Goal: Task Accomplishment & Management: Use online tool/utility

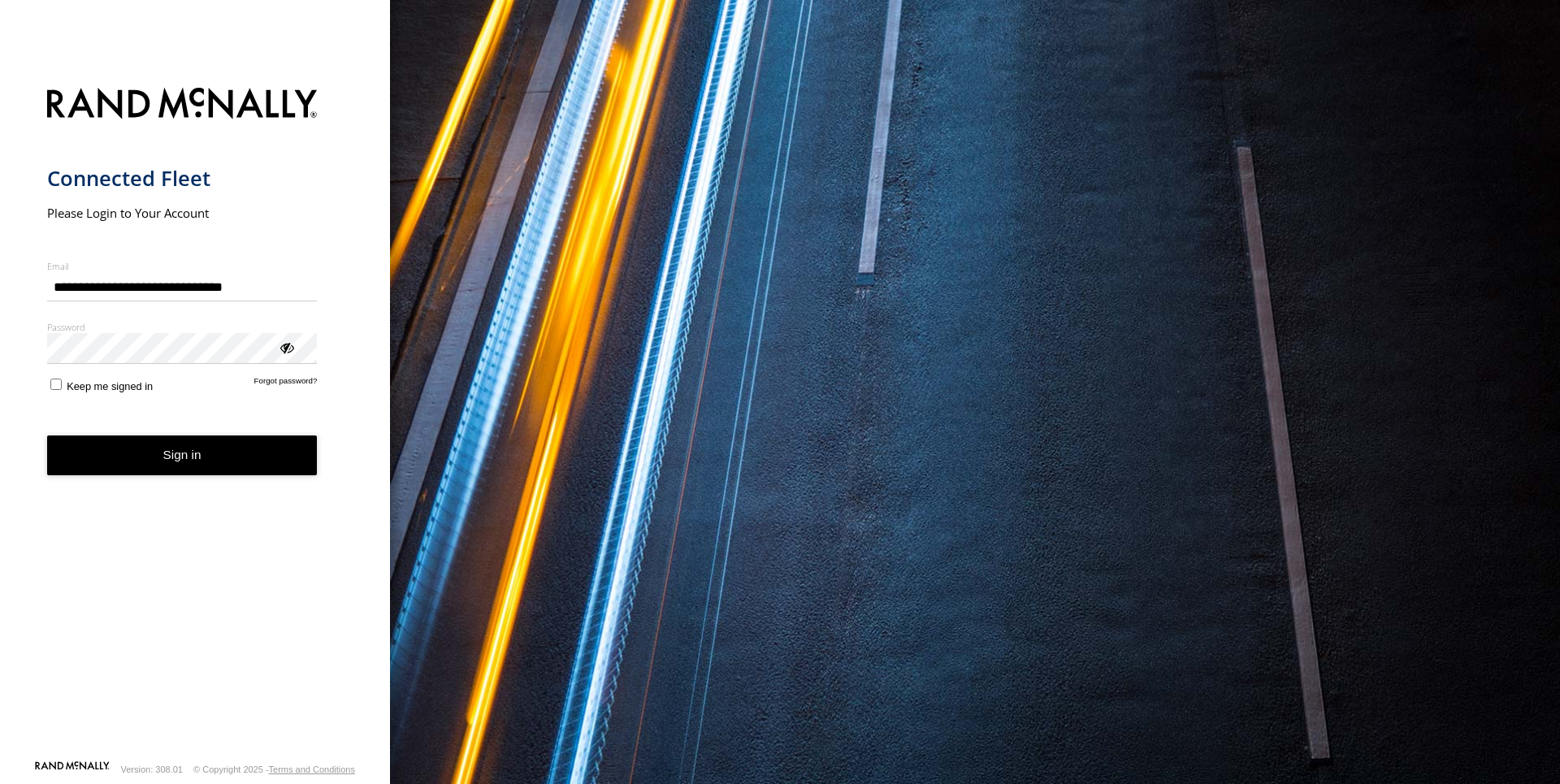
type input "**********"
click at [149, 466] on button "Sign in" at bounding box center [182, 455] width 271 height 40
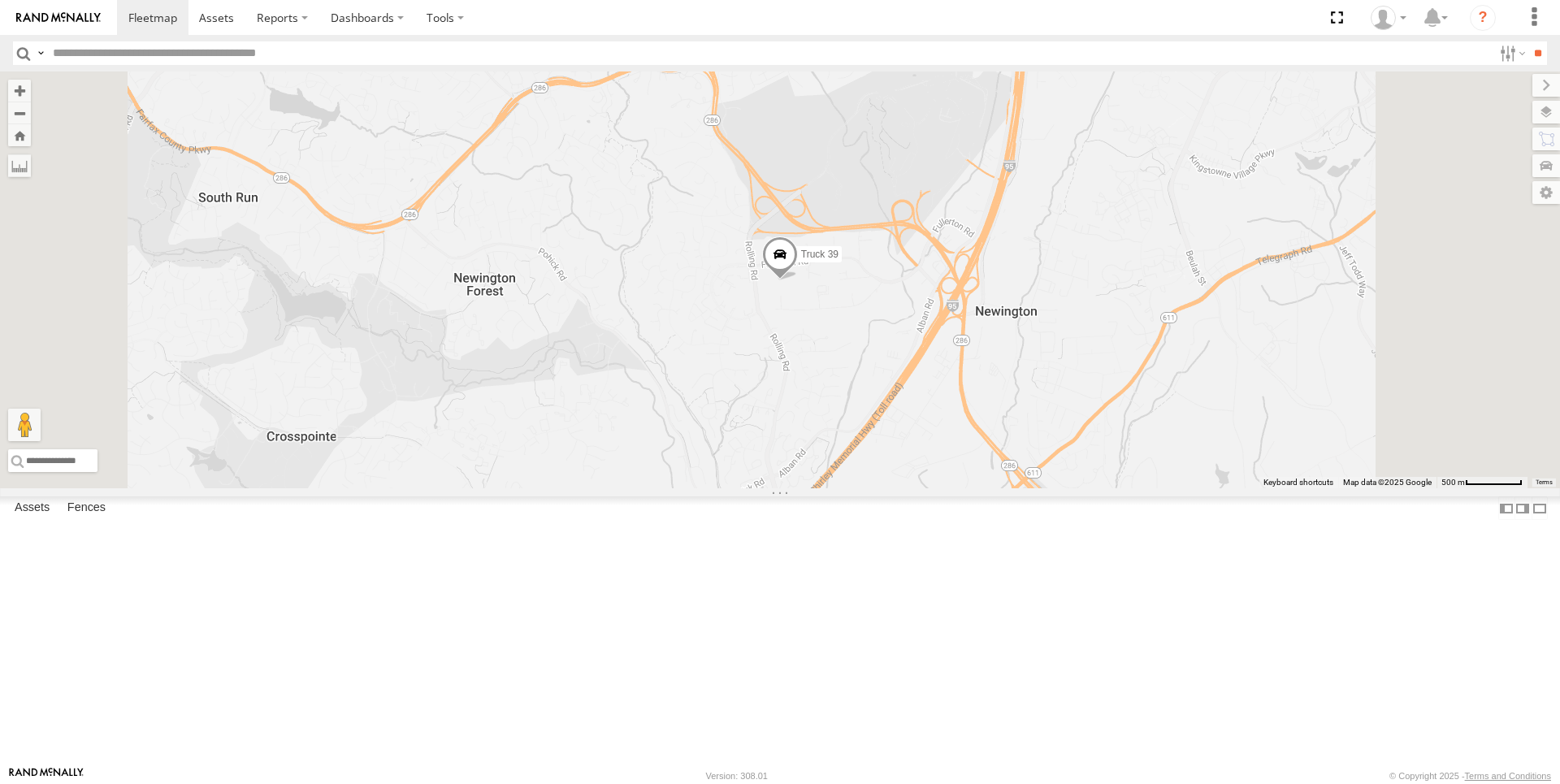
click at [0, 0] on link at bounding box center [0, 0] width 0 height 0
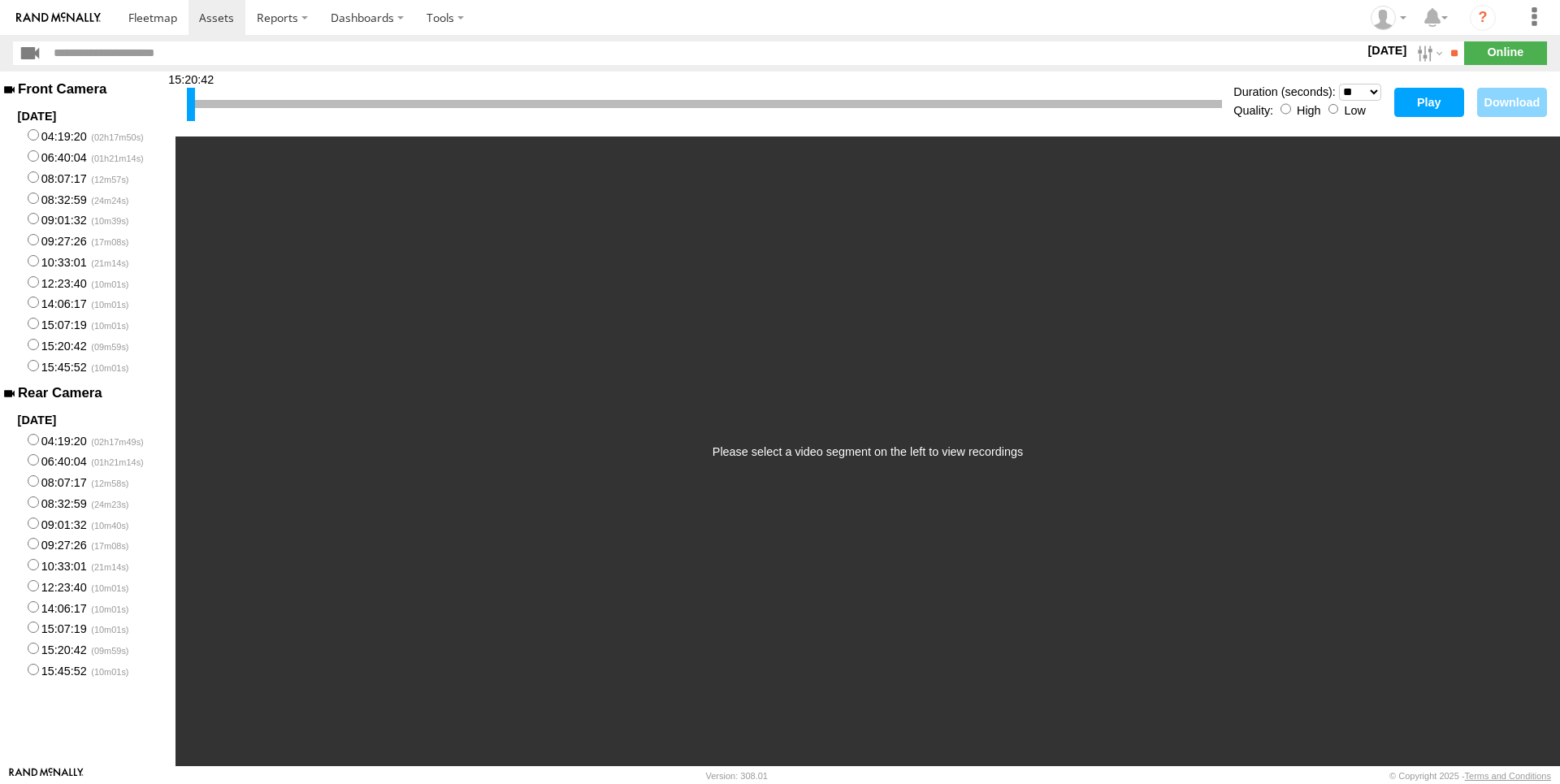
click at [1423, 105] on button "Play" at bounding box center [1429, 102] width 70 height 30
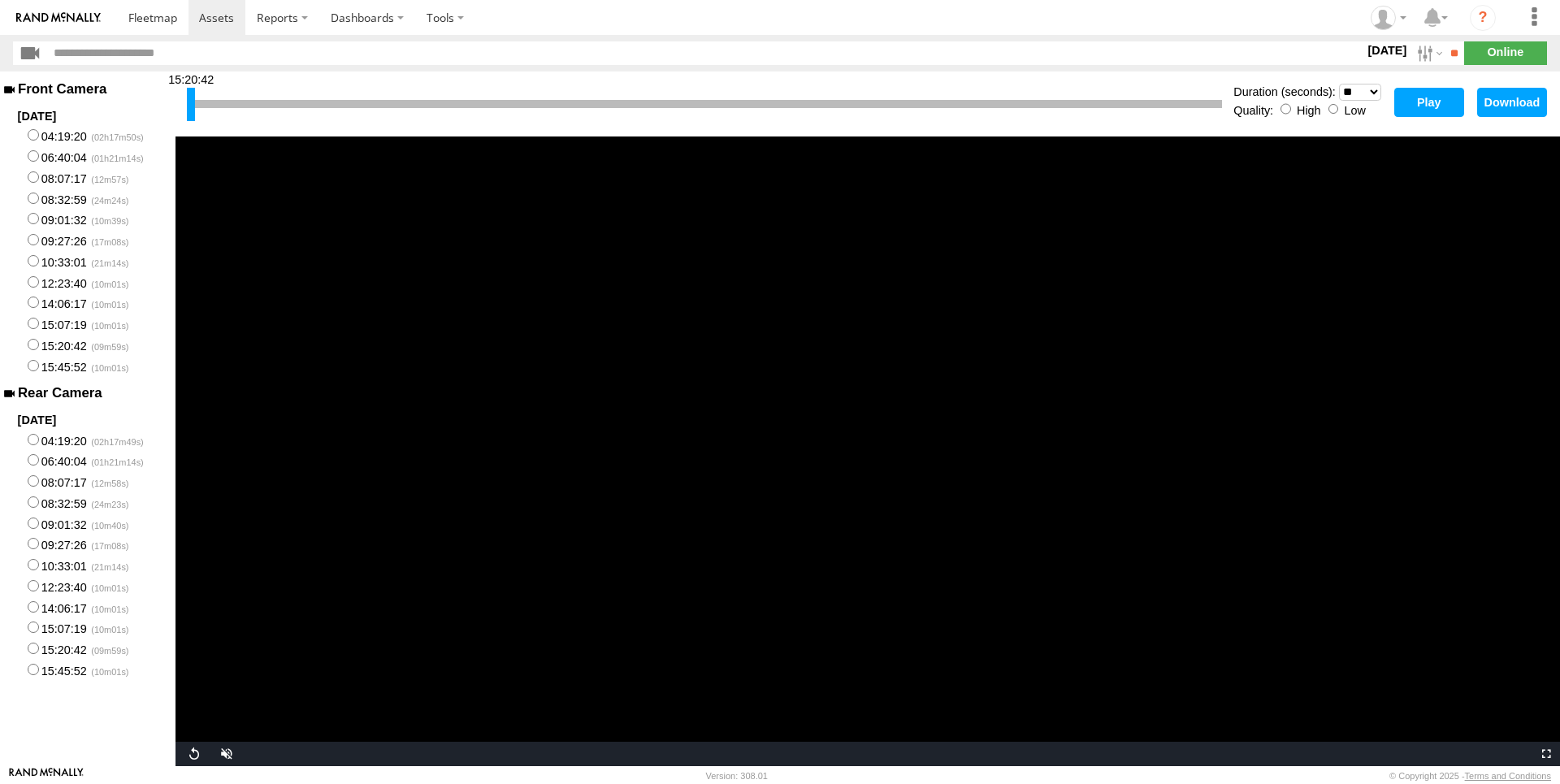
click at [1339, 84] on select "* ** ** ** ** ** ** *** *** *** ***" at bounding box center [1360, 92] width 42 height 17
click option "***" at bounding box center [0, 0] width 0 height 0
click at [1444, 105] on button "Play" at bounding box center [1429, 102] width 70 height 30
select select "**"
click at [627, 105] on div at bounding box center [704, 104] width 1035 height 8
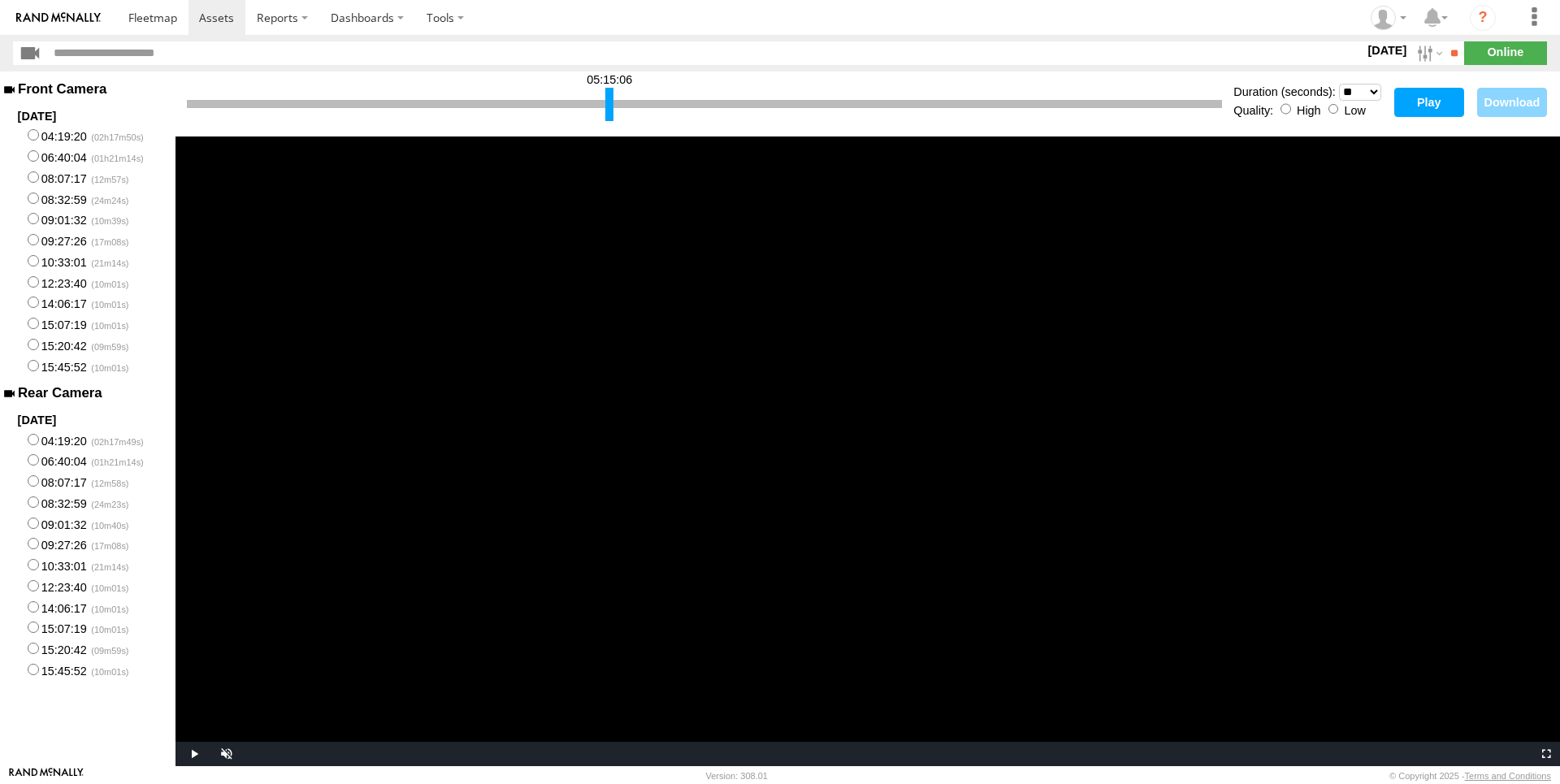
drag, startPoint x: 192, startPoint y: 103, endPoint x: 611, endPoint y: 103, distance: 419.0
click at [611, 103] on div at bounding box center [609, 104] width 8 height 33
click at [1348, 112] on label "Low" at bounding box center [1354, 110] width 21 height 13
click at [1412, 105] on button "Play" at bounding box center [1429, 102] width 70 height 30
click at [717, 102] on div at bounding box center [704, 104] width 1035 height 8
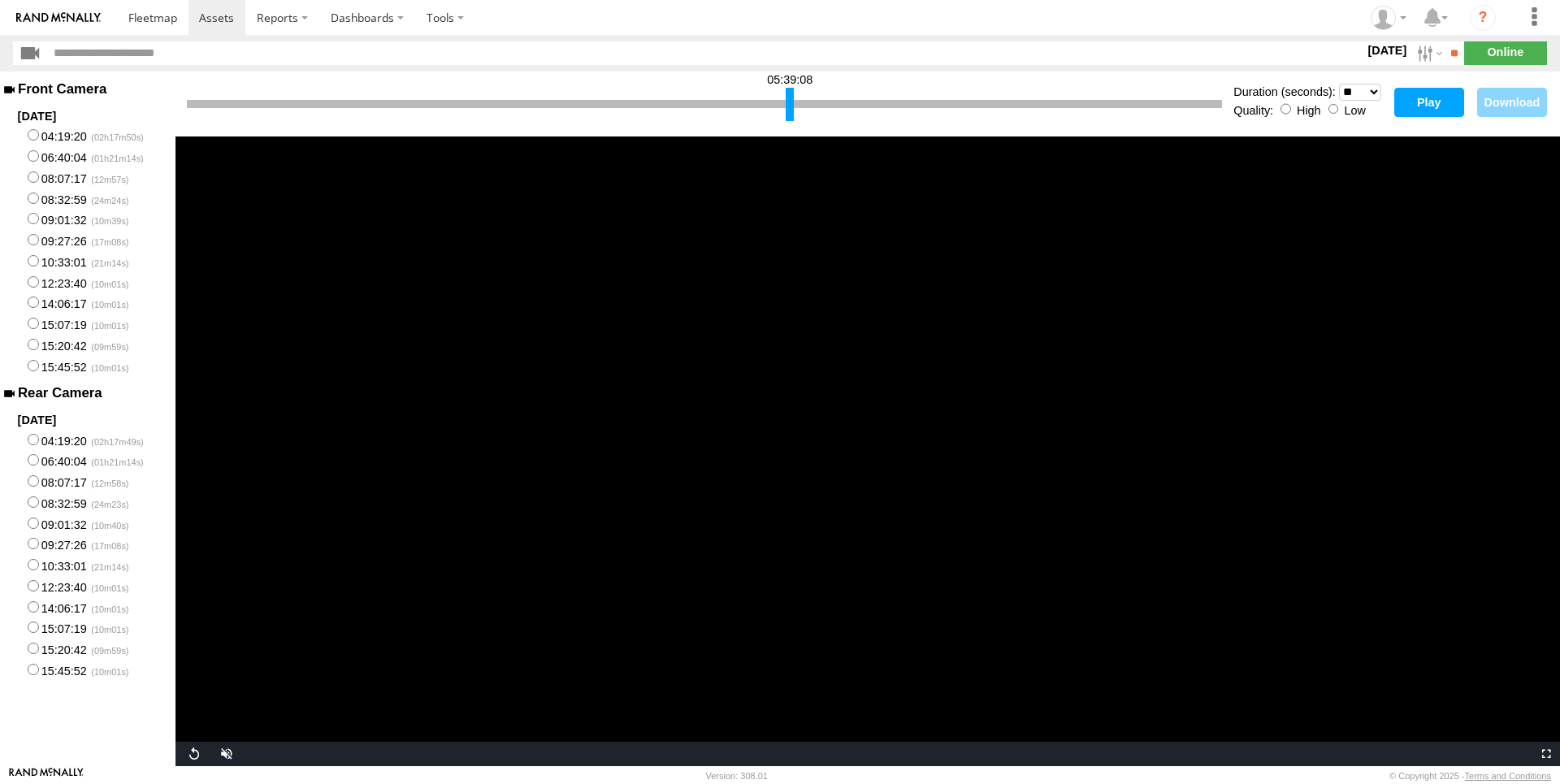
drag, startPoint x: 608, startPoint y: 110, endPoint x: 877, endPoint y: 105, distance: 269.0
click at [794, 105] on div at bounding box center [789, 104] width 8 height 33
click at [1429, 105] on button "Play" at bounding box center [1429, 102] width 70 height 30
click at [925, 94] on div "05:50:56" at bounding box center [704, 105] width 1035 height 41
click at [930, 100] on div at bounding box center [704, 104] width 1035 height 8
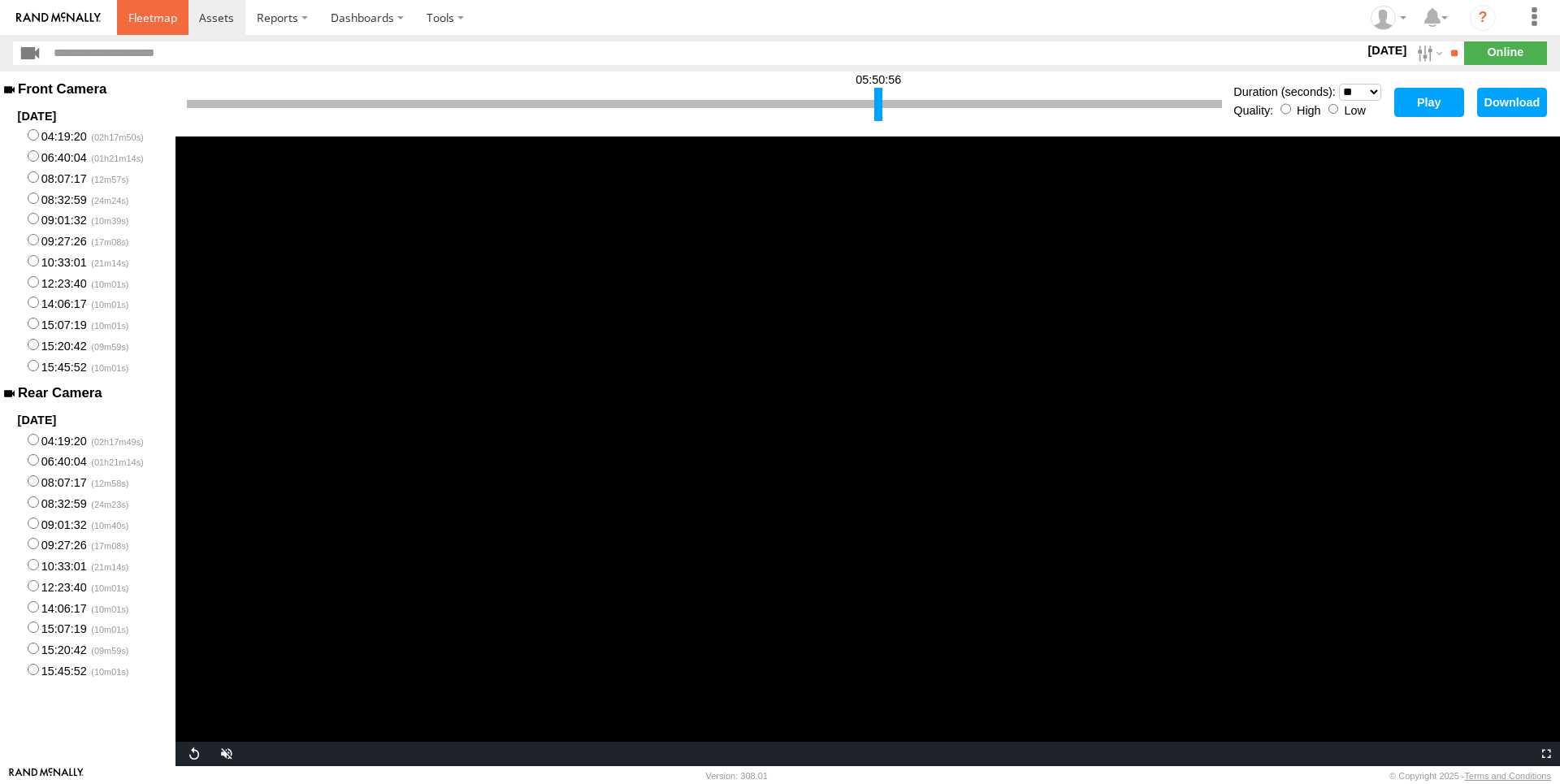
click at [156, 12] on span at bounding box center [153, 17] width 49 height 15
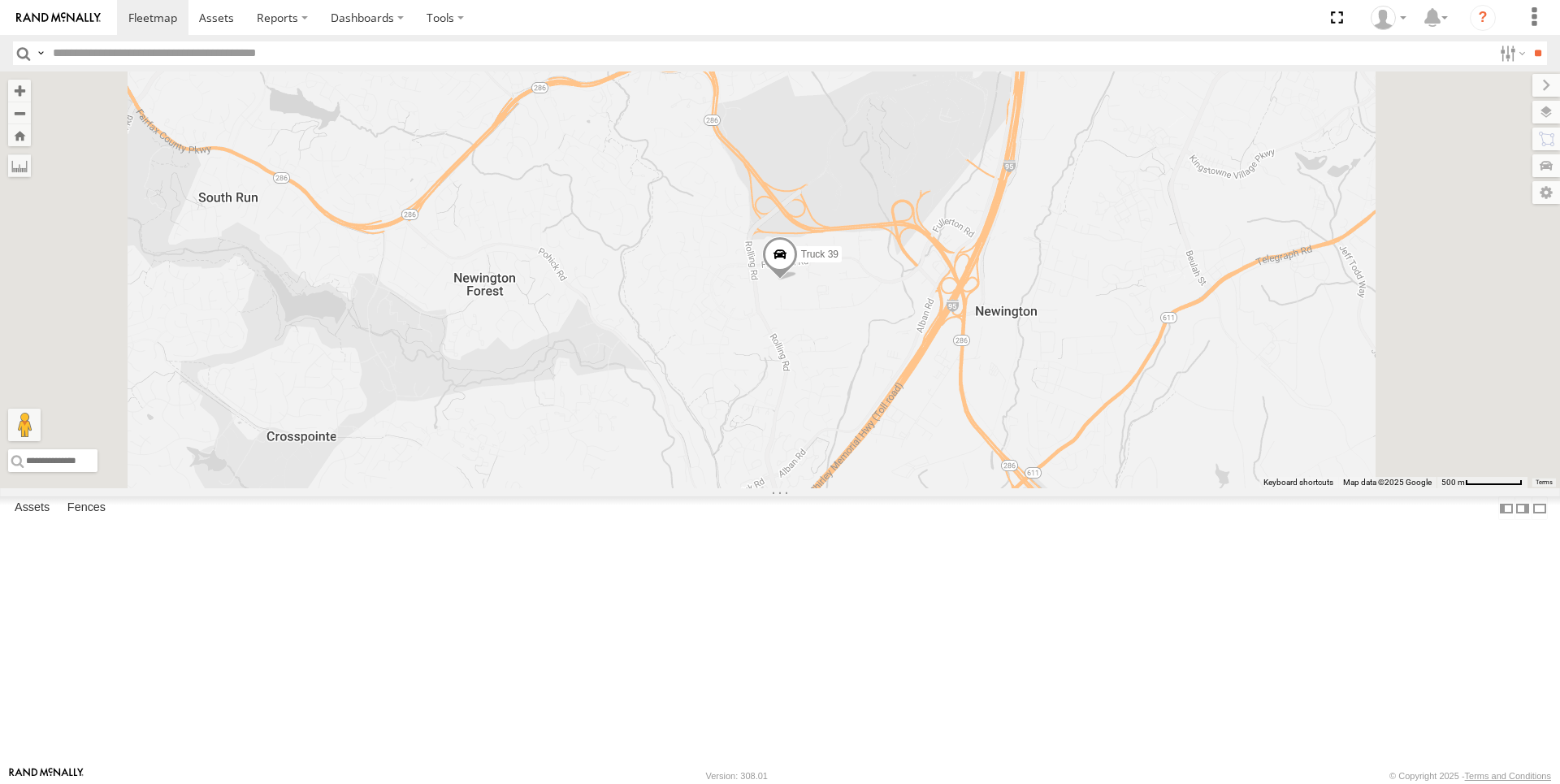
click at [797, 280] on span at bounding box center [780, 257] width 36 height 44
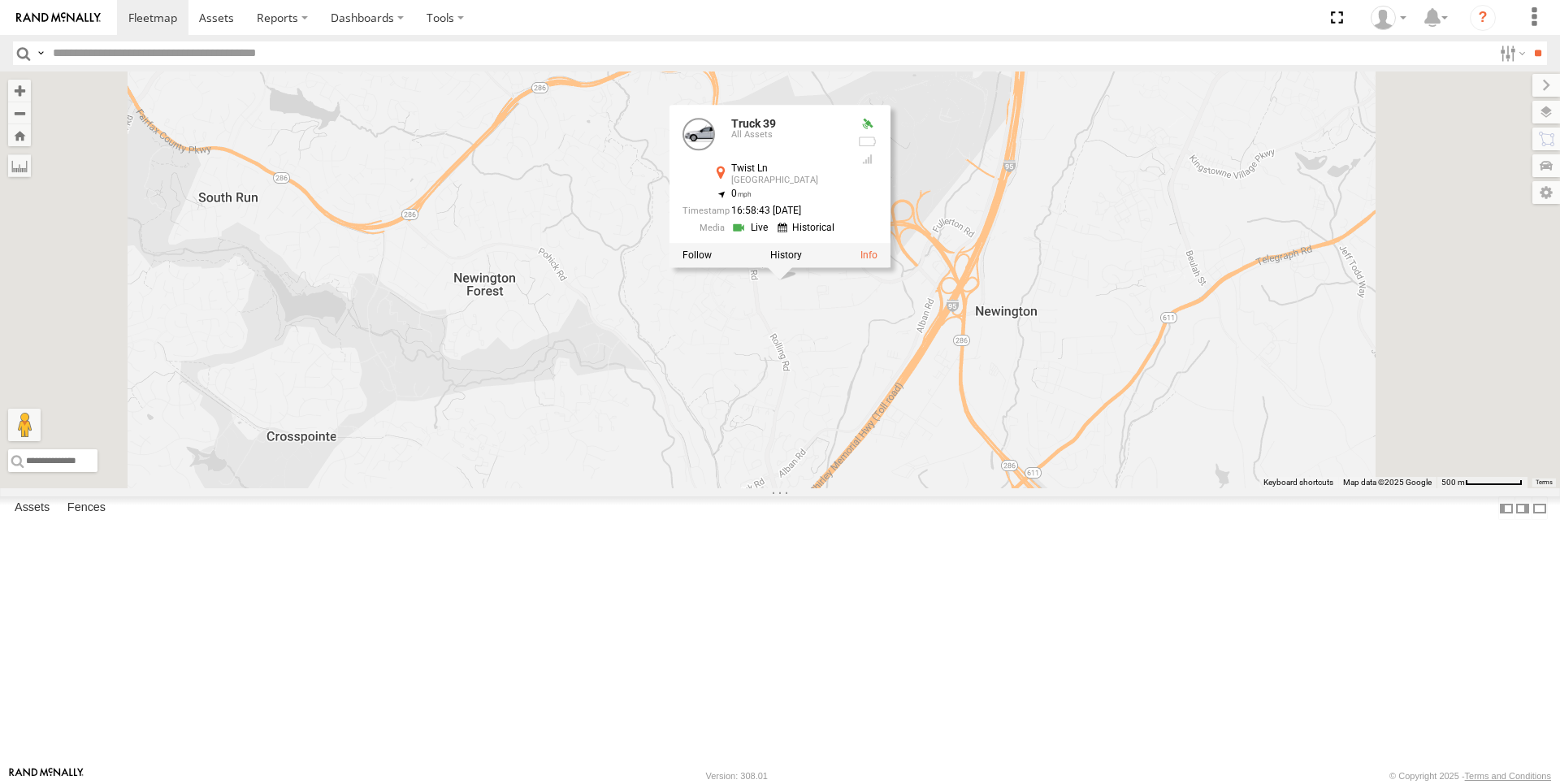
click at [839, 236] on link at bounding box center [808, 227] width 62 height 15
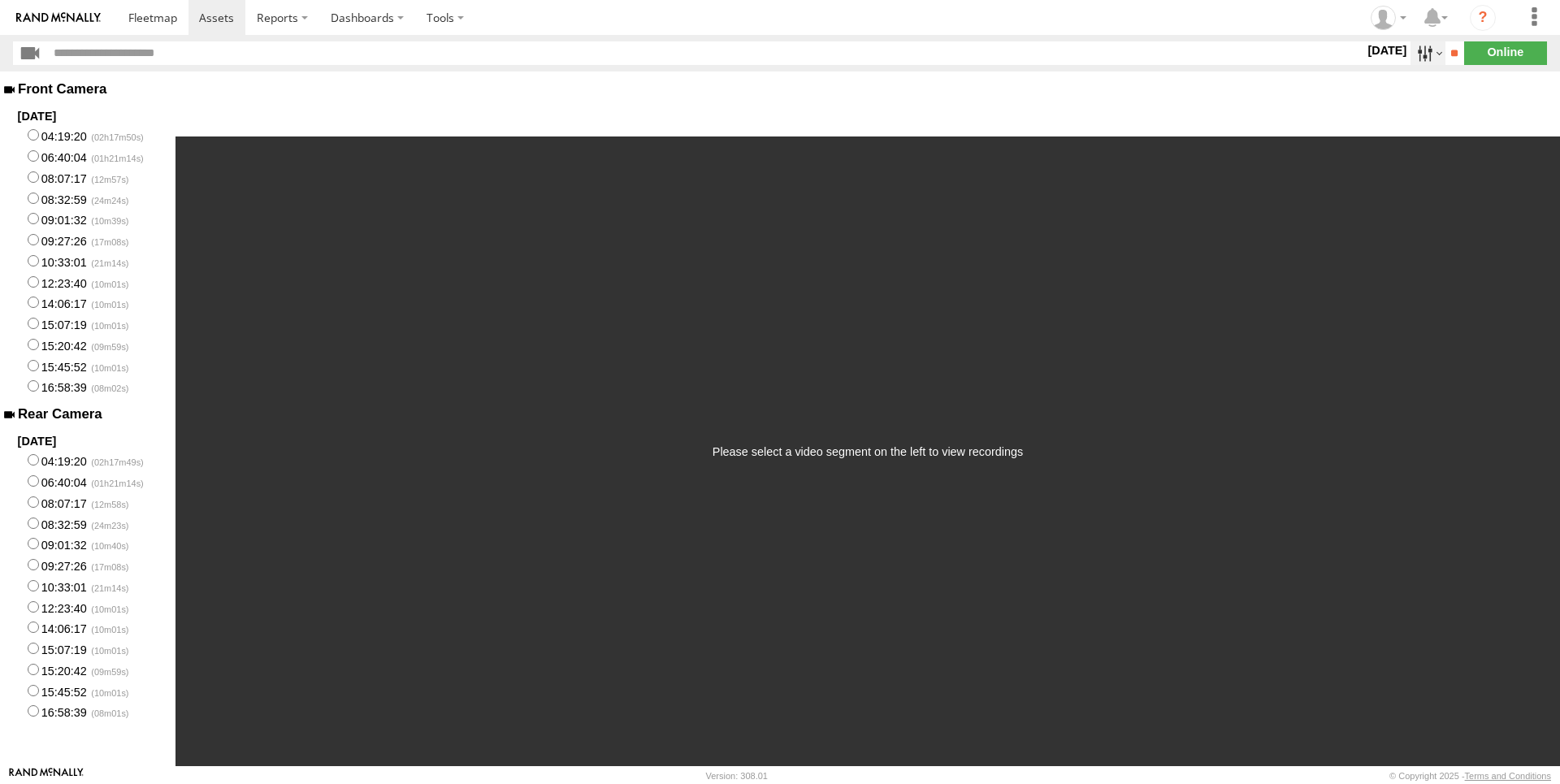
click at [1420, 58] on label at bounding box center [1428, 53] width 35 height 23
click at [1383, 94] on div "Duration (seconds): * ** ** ** ** ** ** *** *** *** *** Quality: High Low Play …" at bounding box center [867, 418] width 1385 height 695
click at [139, 19] on span at bounding box center [153, 17] width 49 height 15
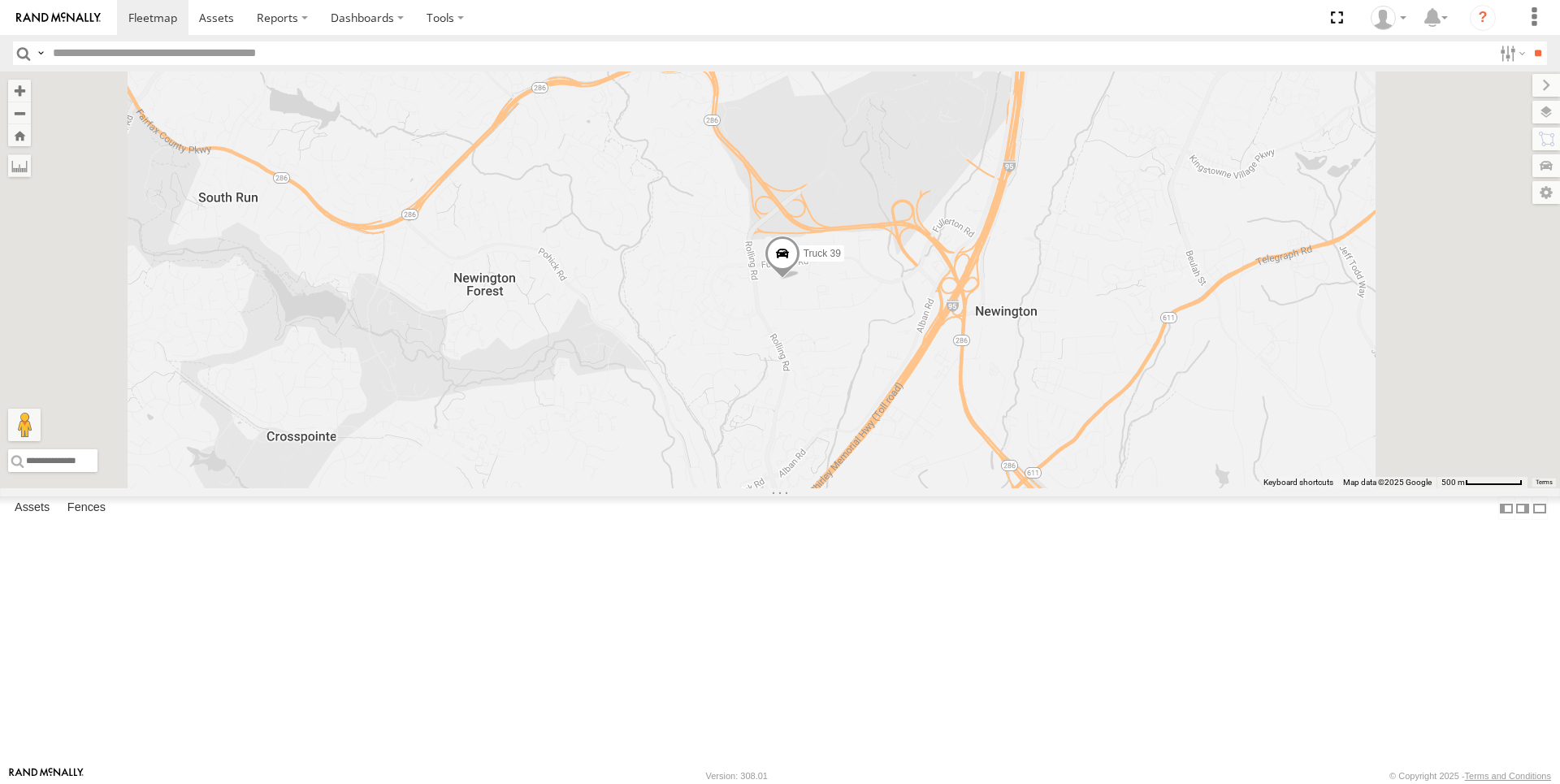
click at [0, 0] on span at bounding box center [0, 0] width 0 height 0
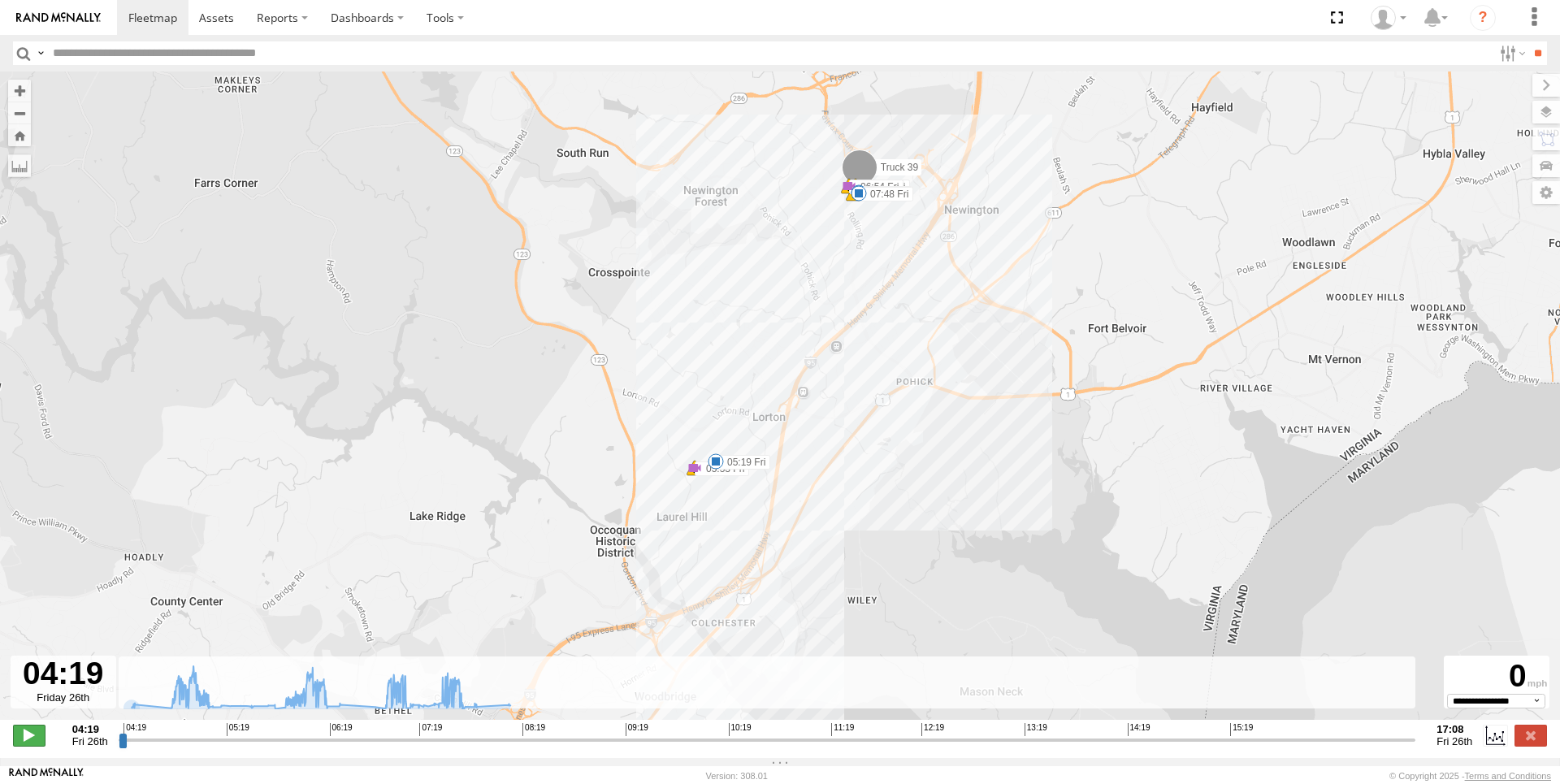
click at [23, 746] on span at bounding box center [30, 736] width 32 height 21
click at [165, 747] on input "range" at bounding box center [767, 739] width 1297 height 15
type input "**********"
click at [30, 743] on span at bounding box center [30, 736] width 32 height 21
click at [857, 301] on span at bounding box center [860, 291] width 30 height 30
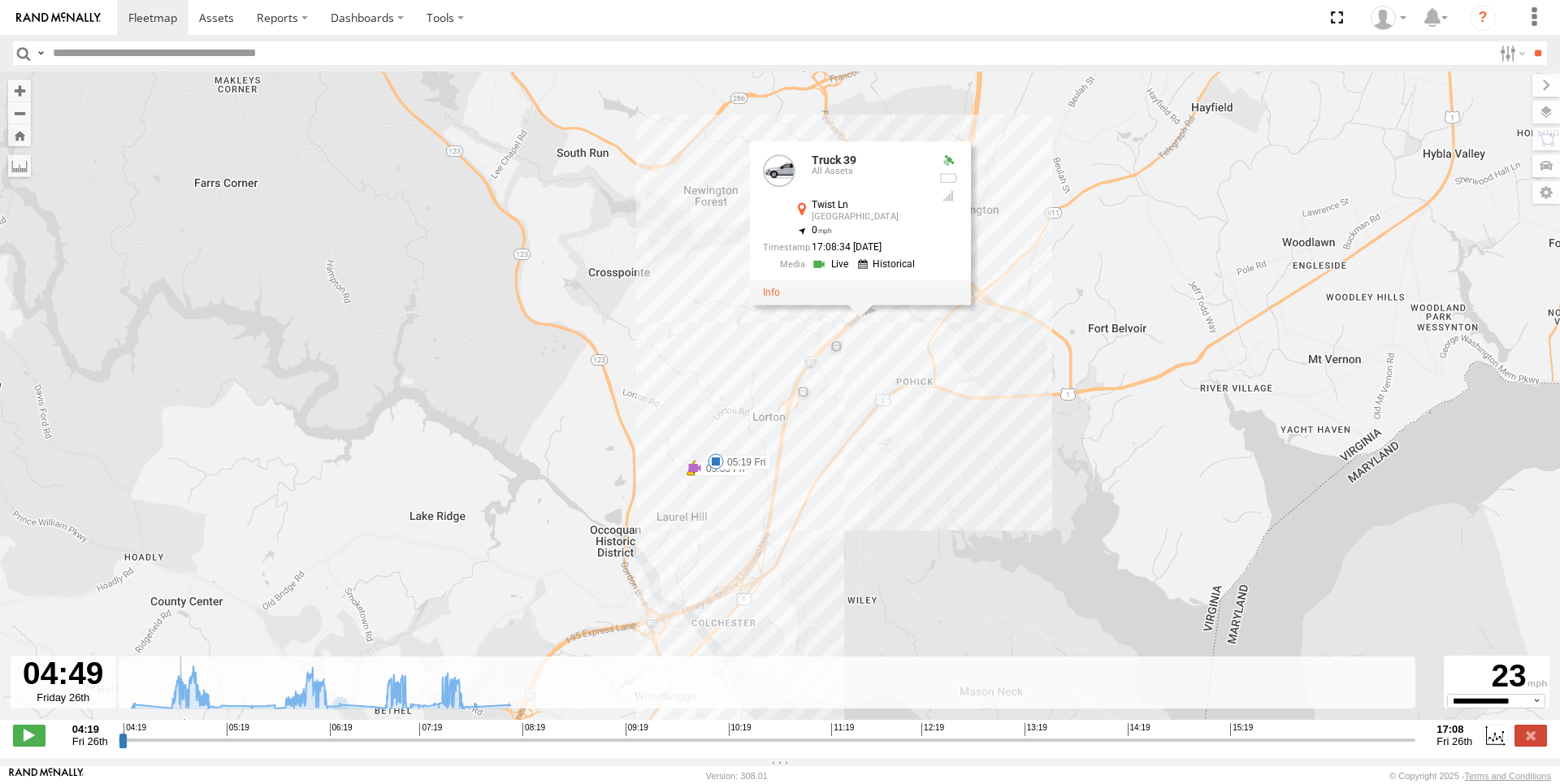
click at [887, 270] on link at bounding box center [889, 264] width 62 height 15
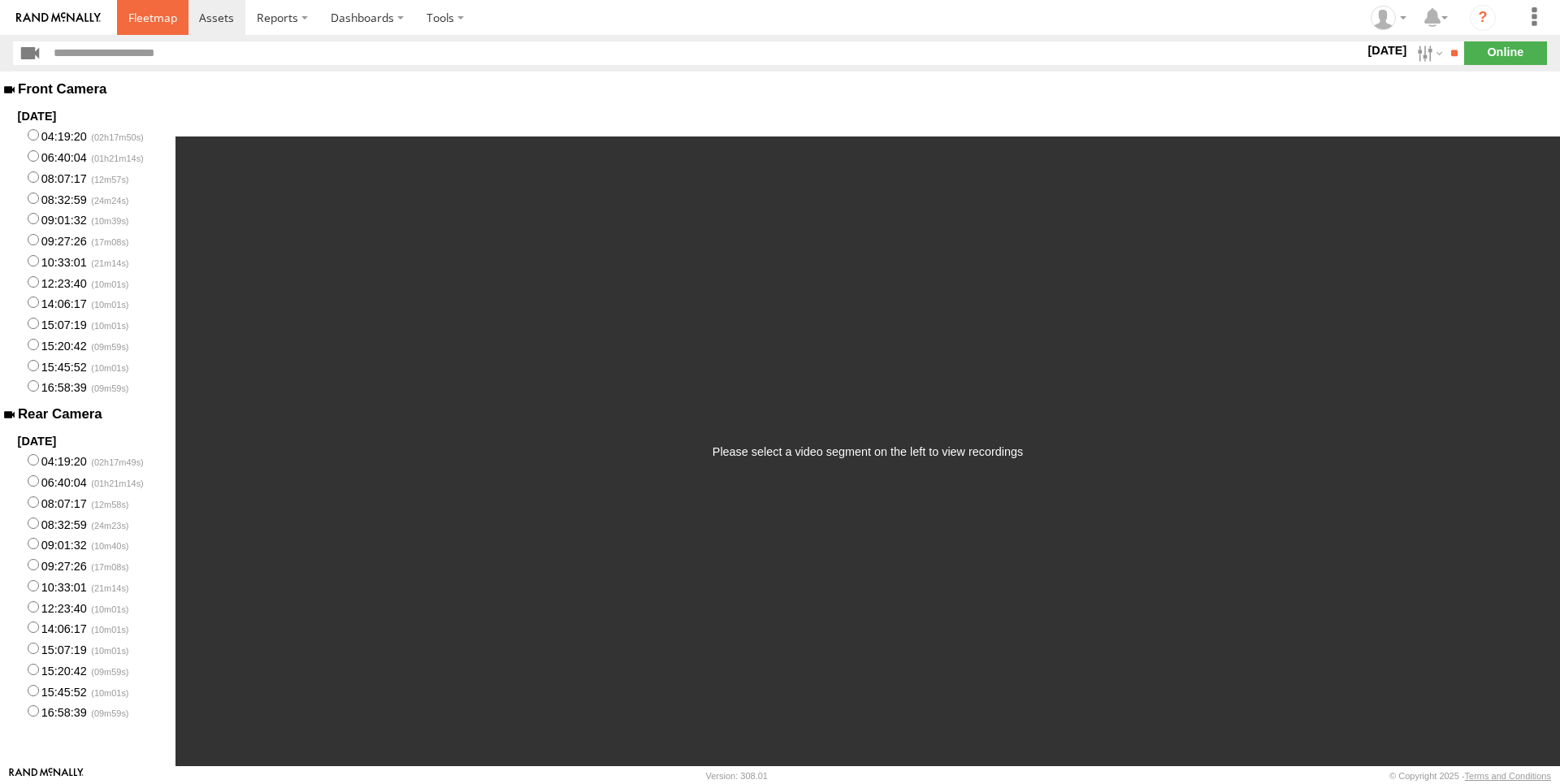
click at [171, 21] on span at bounding box center [153, 17] width 49 height 15
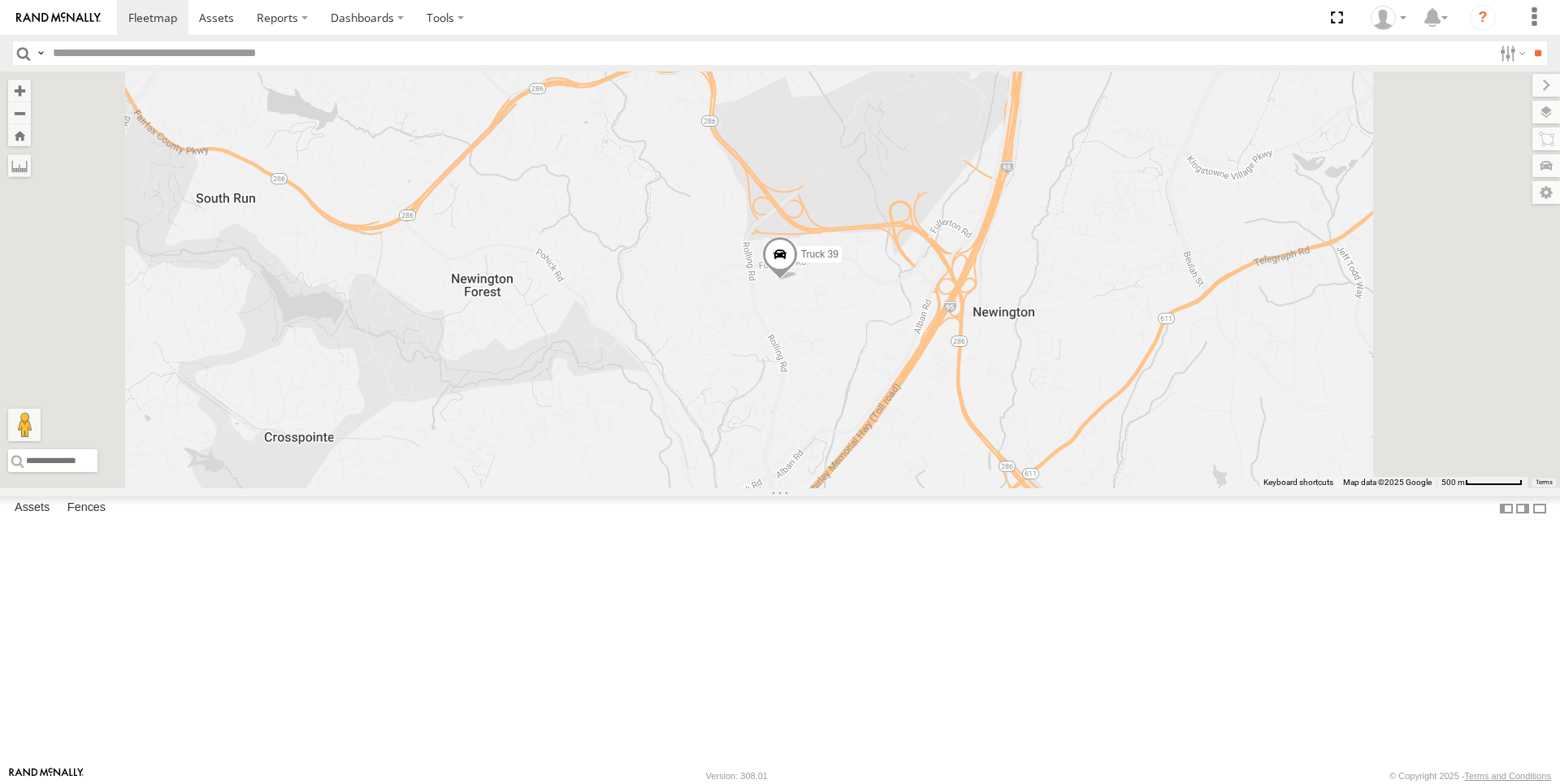
click at [0, 0] on span at bounding box center [0, 0] width 0 height 0
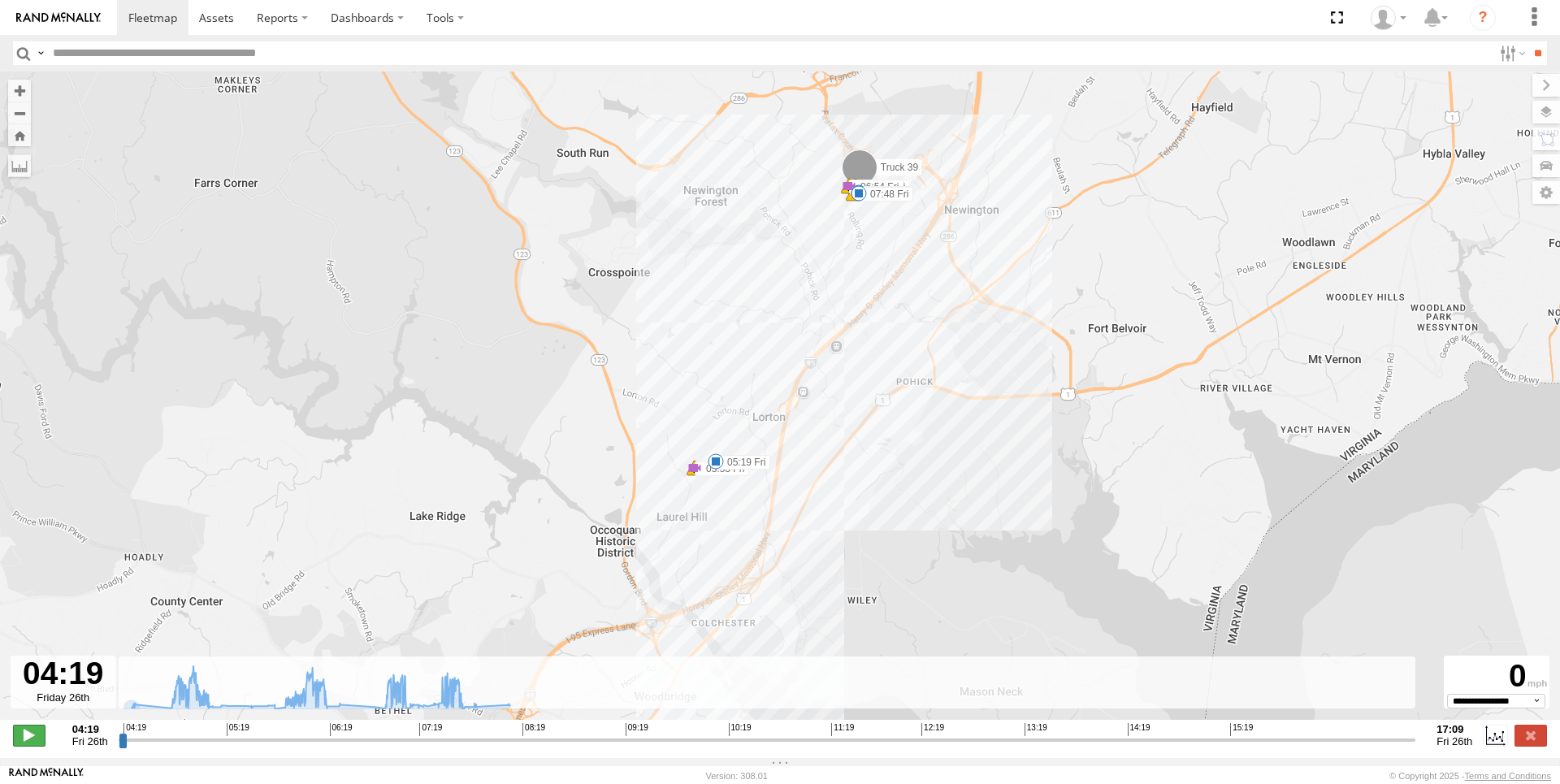
click at [32, 746] on span at bounding box center [30, 736] width 32 height 21
click at [852, 289] on div "Truck 39 04:21 Fri 04:45 Fri 04:45 Fri 05:19 Fri 05:53 Fri 05:53 Fri 06:18 Fri …" at bounding box center [780, 404] width 1560 height 665
click at [851, 298] on div "Truck 39 04:21 Fri 04:45 Fri 04:45 Fri 05:19 Fri 05:53 Fri 05:53 Fri 06:18 Fri …" at bounding box center [780, 404] width 1560 height 665
click at [157, 735] on div "04:19 05:19 06:19 07:19 08:19 09:19 10:19 11:19 12:19 13:19 14:19 15:19" at bounding box center [767, 729] width 1287 height 12
click at [171, 747] on input "range" at bounding box center [767, 739] width 1297 height 15
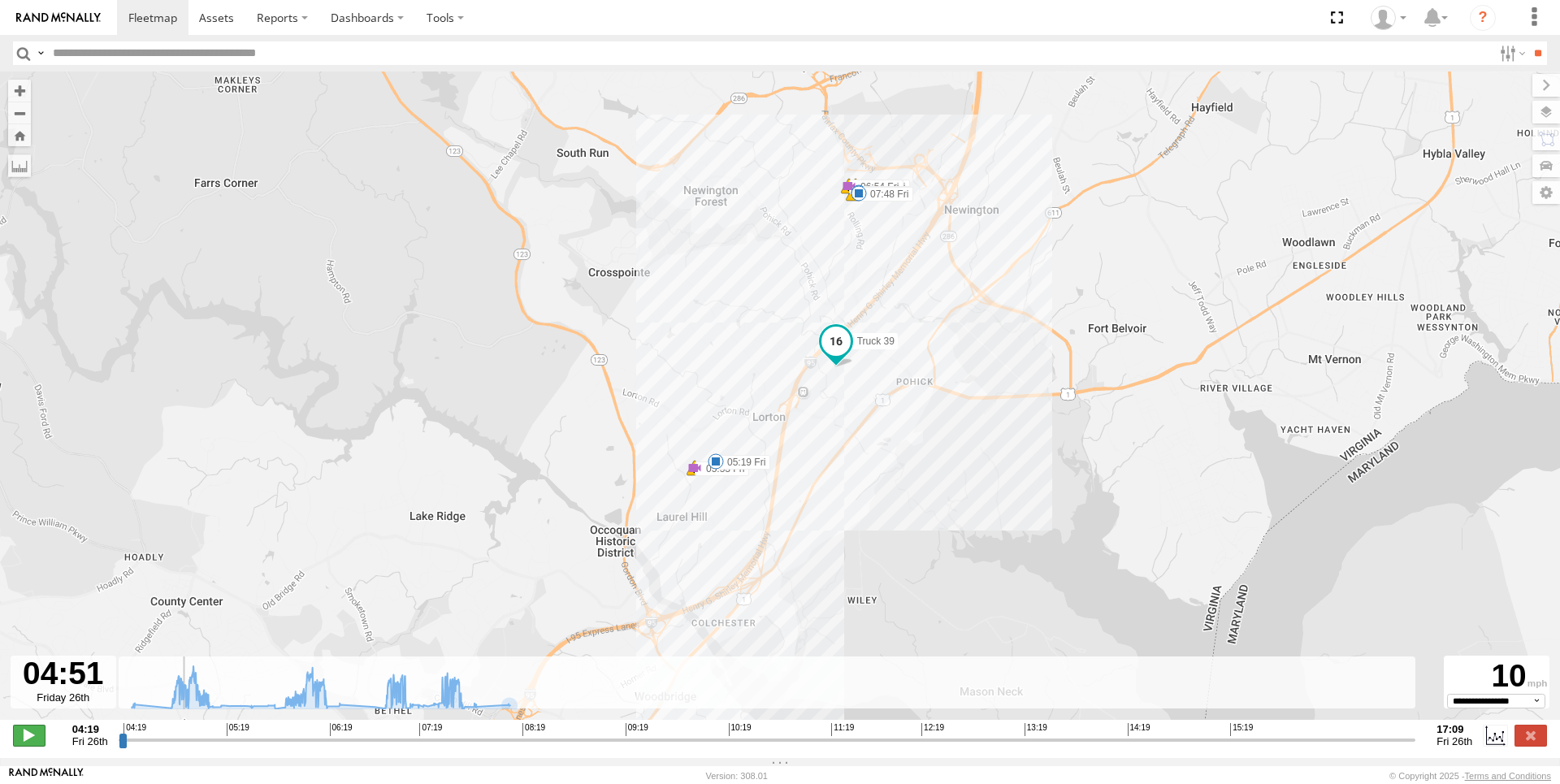
click at [30, 746] on span at bounding box center [30, 736] width 32 height 21
type input "**********"
click at [837, 351] on span at bounding box center [836, 343] width 30 height 30
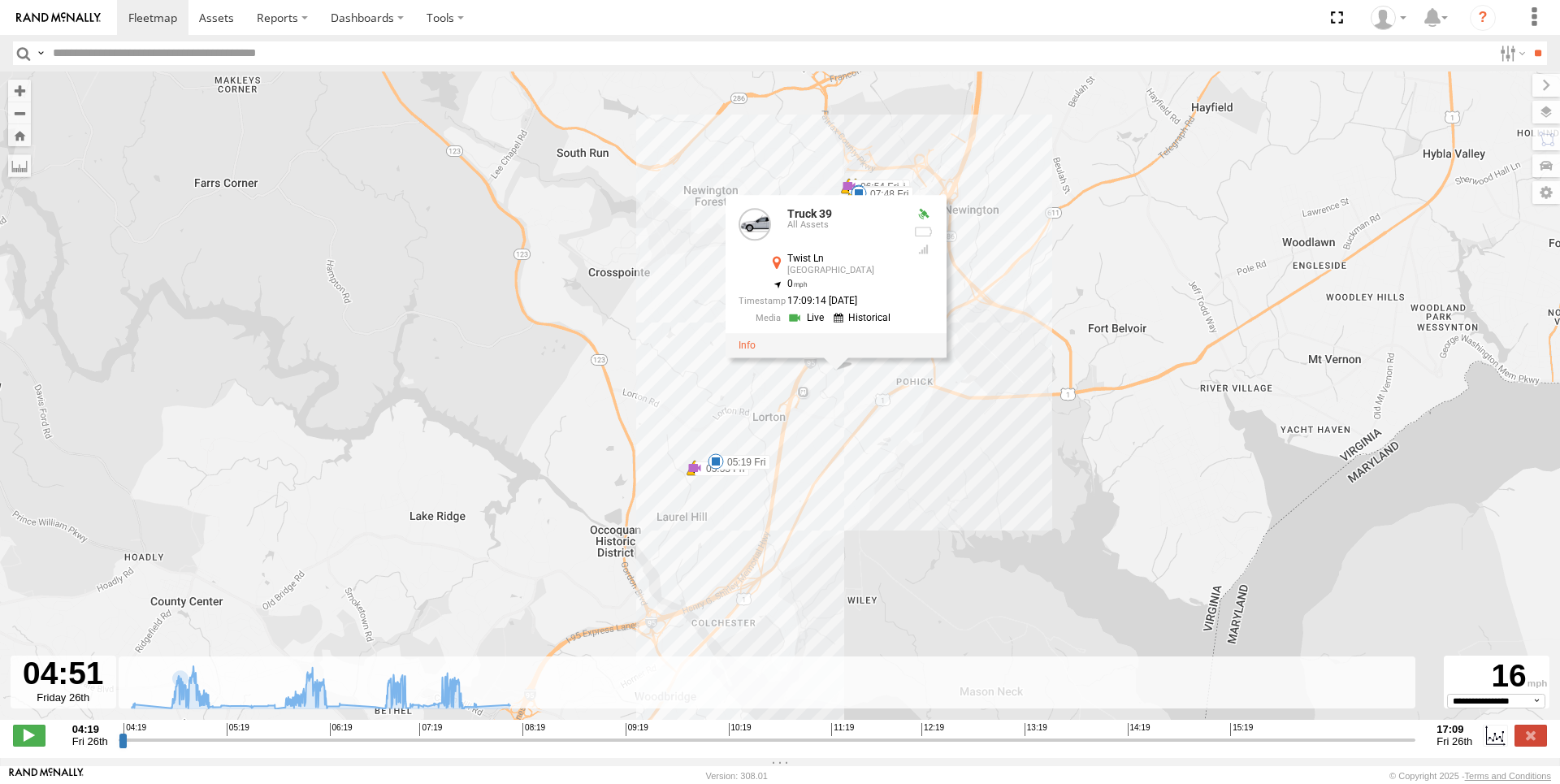
click at [851, 320] on link at bounding box center [864, 317] width 62 height 15
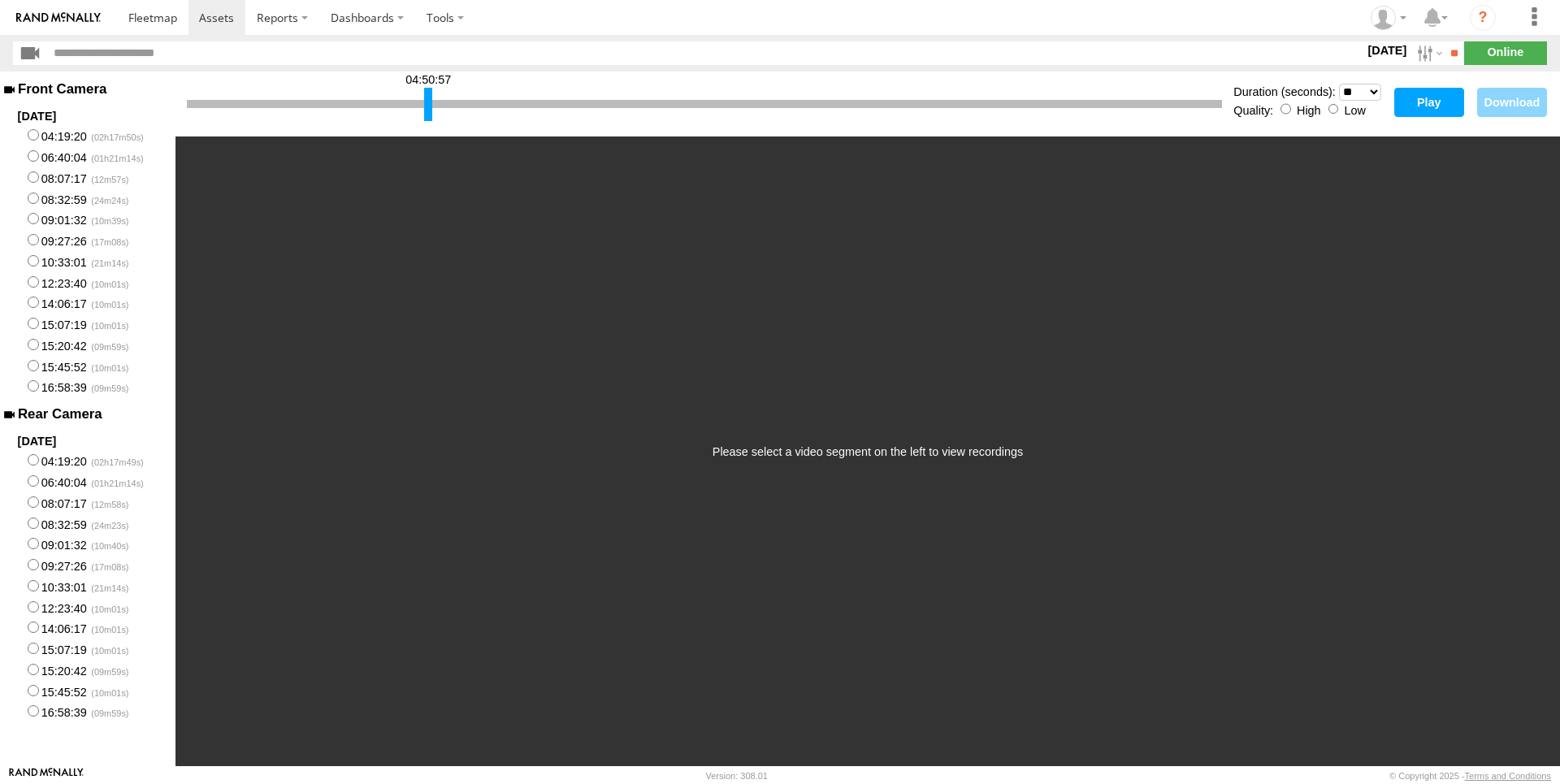
drag, startPoint x: 190, startPoint y: 105, endPoint x: 427, endPoint y: 112, distance: 237.1
click at [427, 112] on div at bounding box center [427, 104] width 8 height 33
click at [1339, 84] on select "* ** ** ** ** ** ** *** *** *** ***" at bounding box center [1360, 92] width 42 height 17
click option "**" at bounding box center [0, 0] width 0 height 0
click at [1346, 109] on label "Low" at bounding box center [1354, 110] width 21 height 13
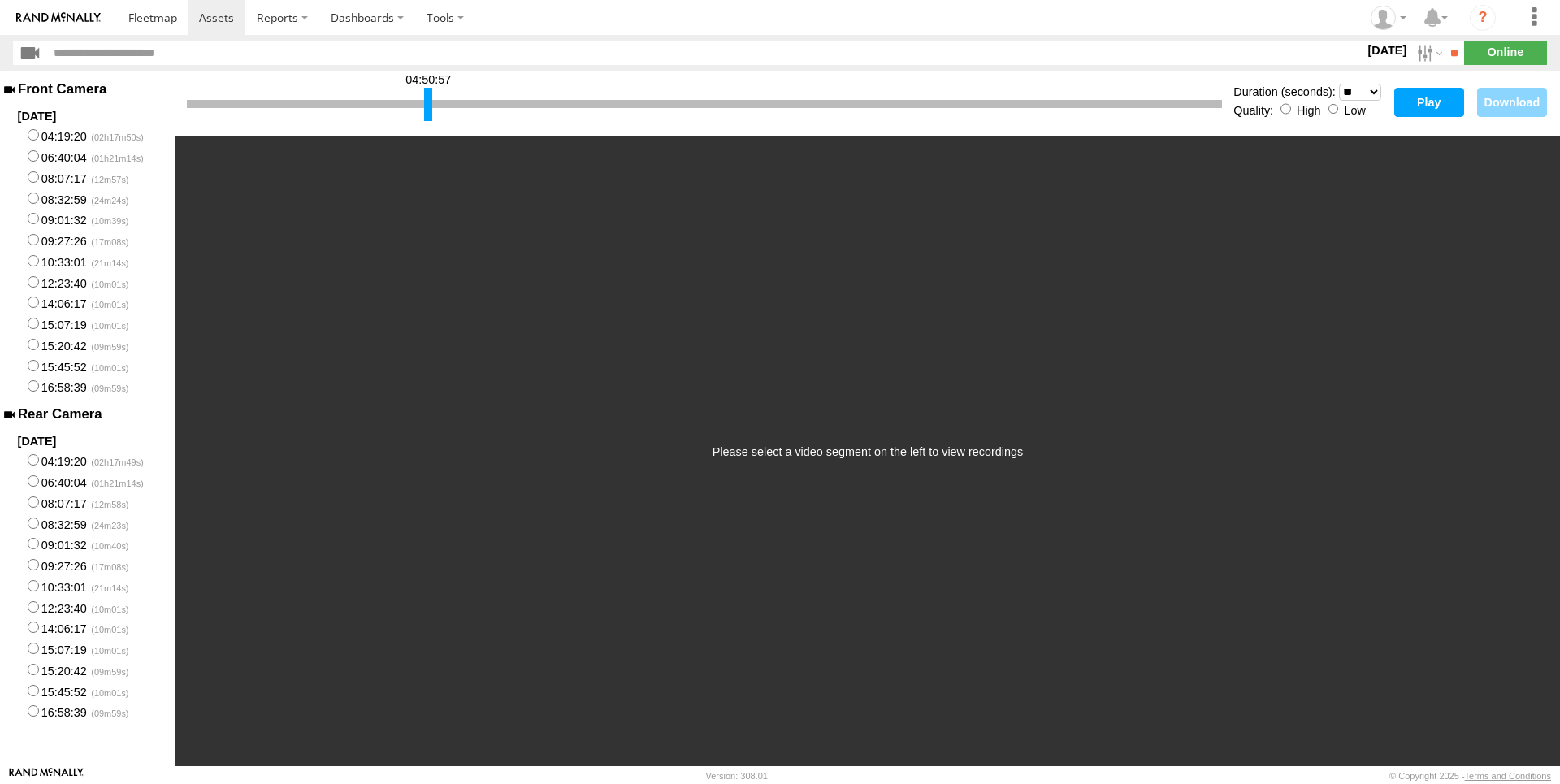
click at [1421, 109] on button "Play" at bounding box center [1429, 102] width 70 height 30
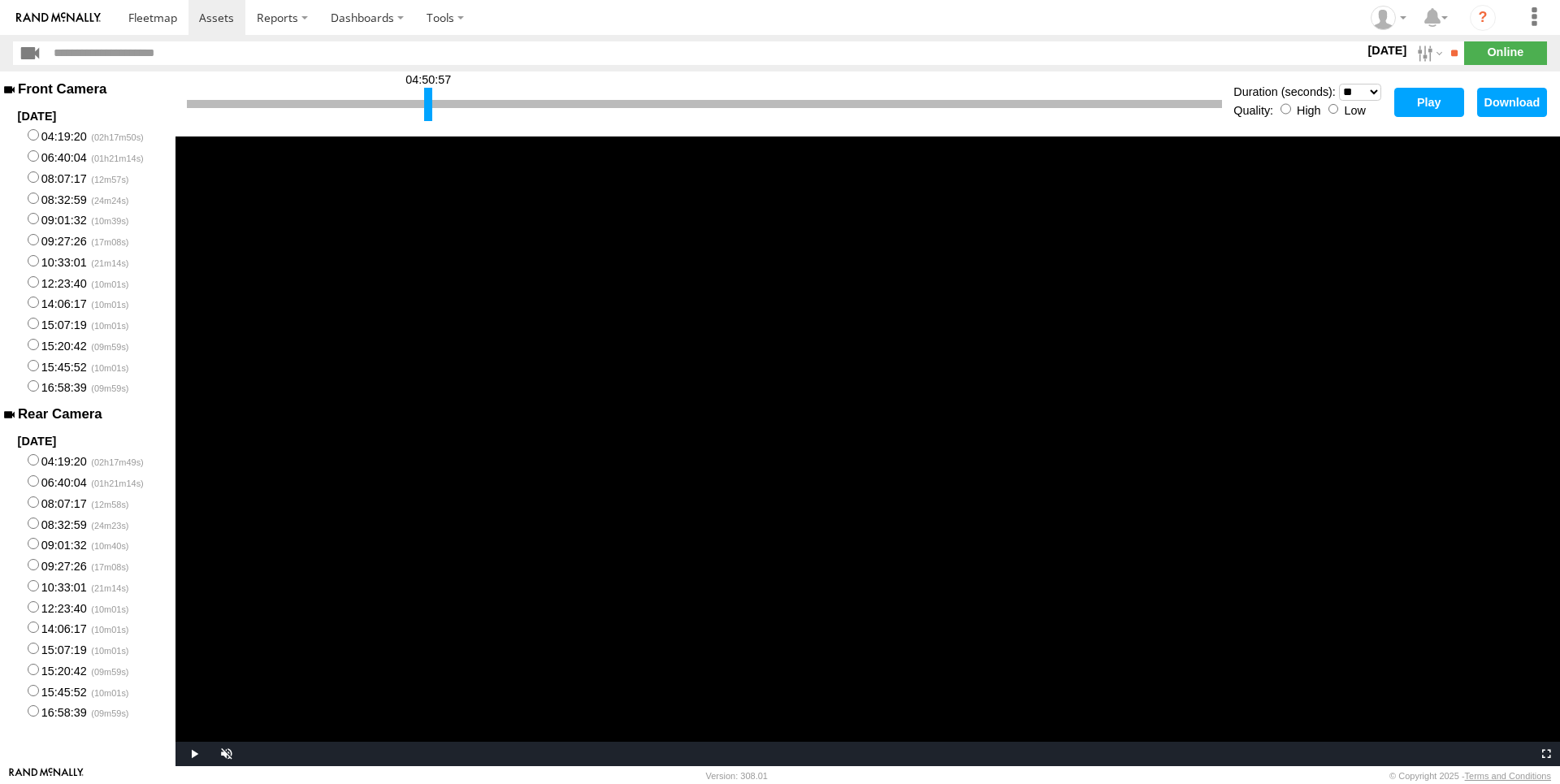
click at [1429, 102] on button "Play" at bounding box center [1429, 102] width 70 height 30
drag, startPoint x: 190, startPoint y: 106, endPoint x: 427, endPoint y: 117, distance: 237.3
click at [427, 117] on div at bounding box center [427, 104] width 8 height 33
click at [1339, 84] on select "* ** ** ** ** ** ** *** *** *** ***" at bounding box center [1360, 92] width 42 height 17
click option "**" at bounding box center [0, 0] width 0 height 0
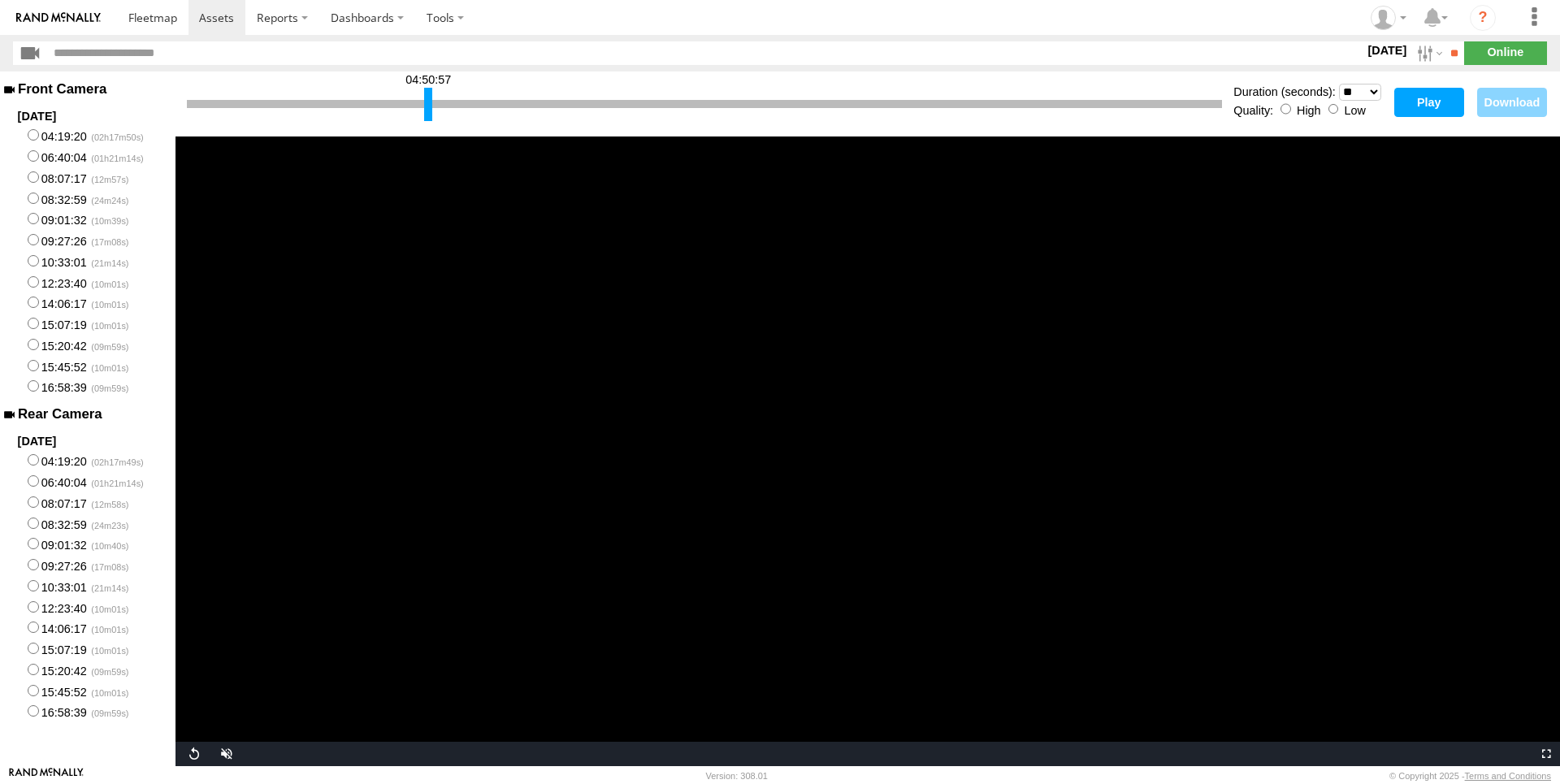
click at [1341, 110] on div "Quality: High Low" at bounding box center [1310, 109] width 152 height 16
click at [1421, 95] on button "Play" at bounding box center [1429, 102] width 70 height 30
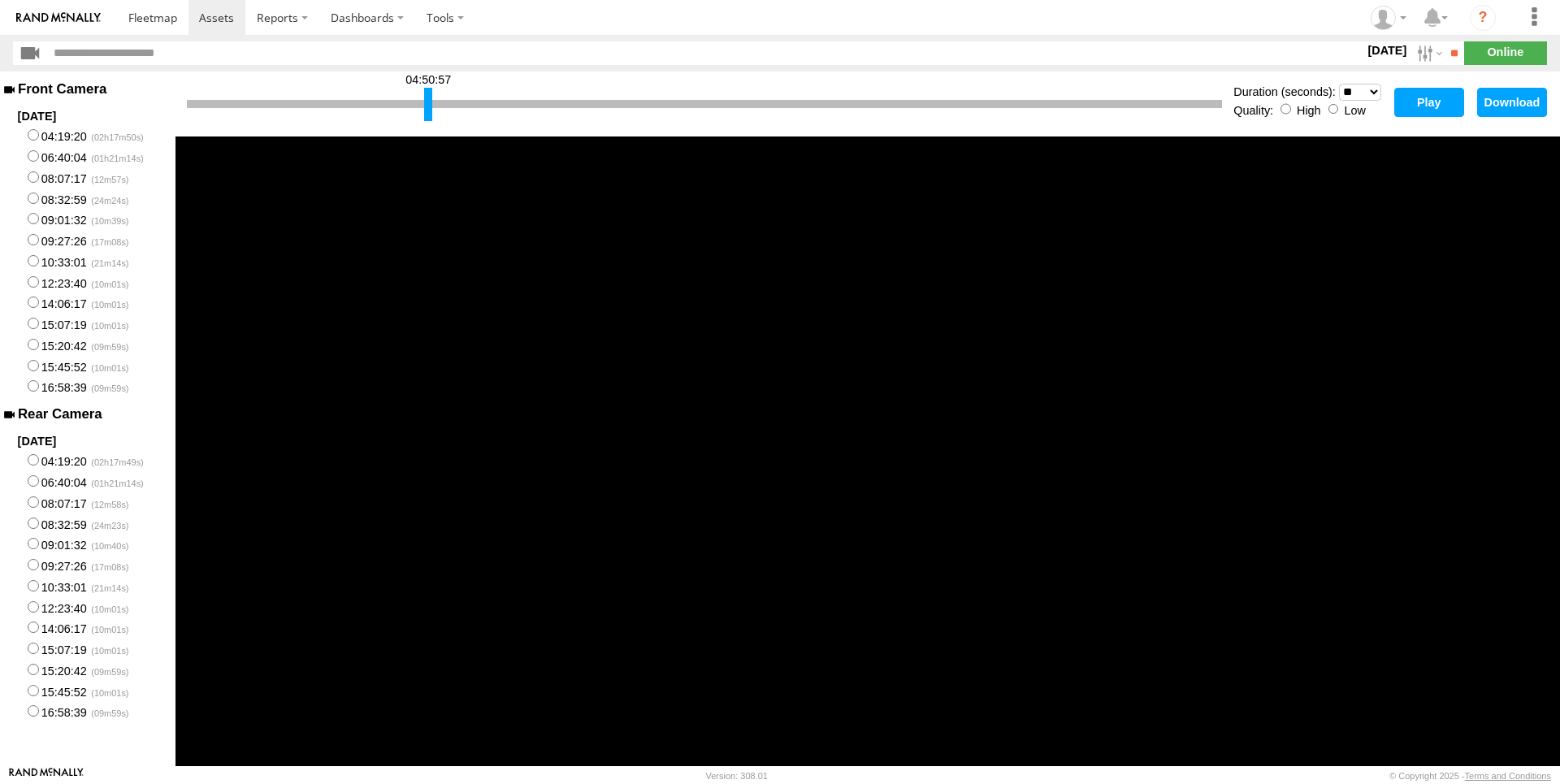
click at [1402, 100] on button "Play" at bounding box center [1429, 102] width 70 height 30
click at [292, 105] on div at bounding box center [704, 104] width 1035 height 8
drag, startPoint x: 427, startPoint y: 102, endPoint x: 97, endPoint y: 104, distance: 330.0
click at [97, 105] on main "Front Camera [DATE] 04:19:20 06:40:04 08:07:17 08:32:59 09:01:32 09:27:26 10:33…" at bounding box center [780, 418] width 1560 height 695
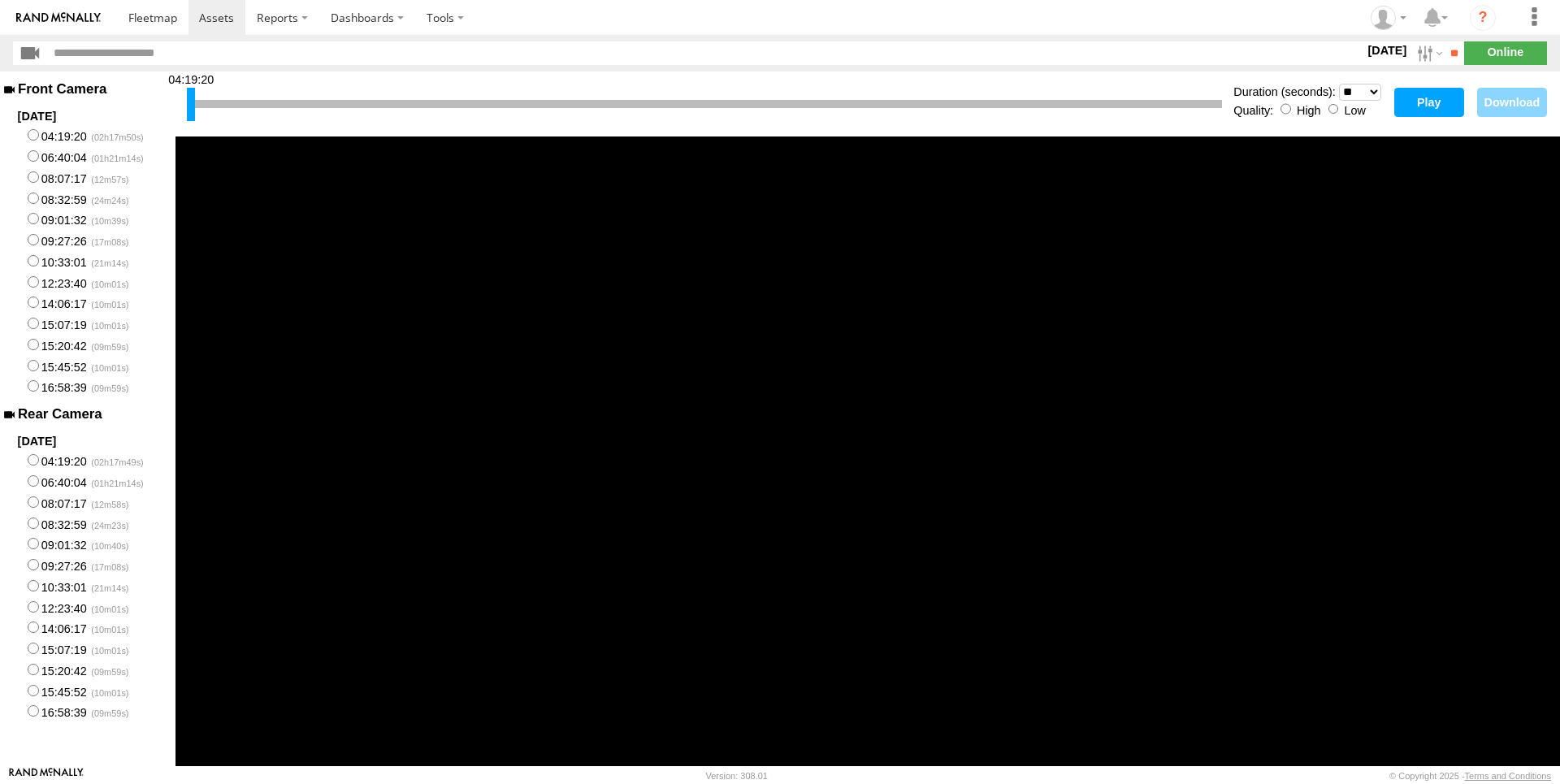
click at [257, 90] on div "04:19:20" at bounding box center [704, 105] width 1035 height 41
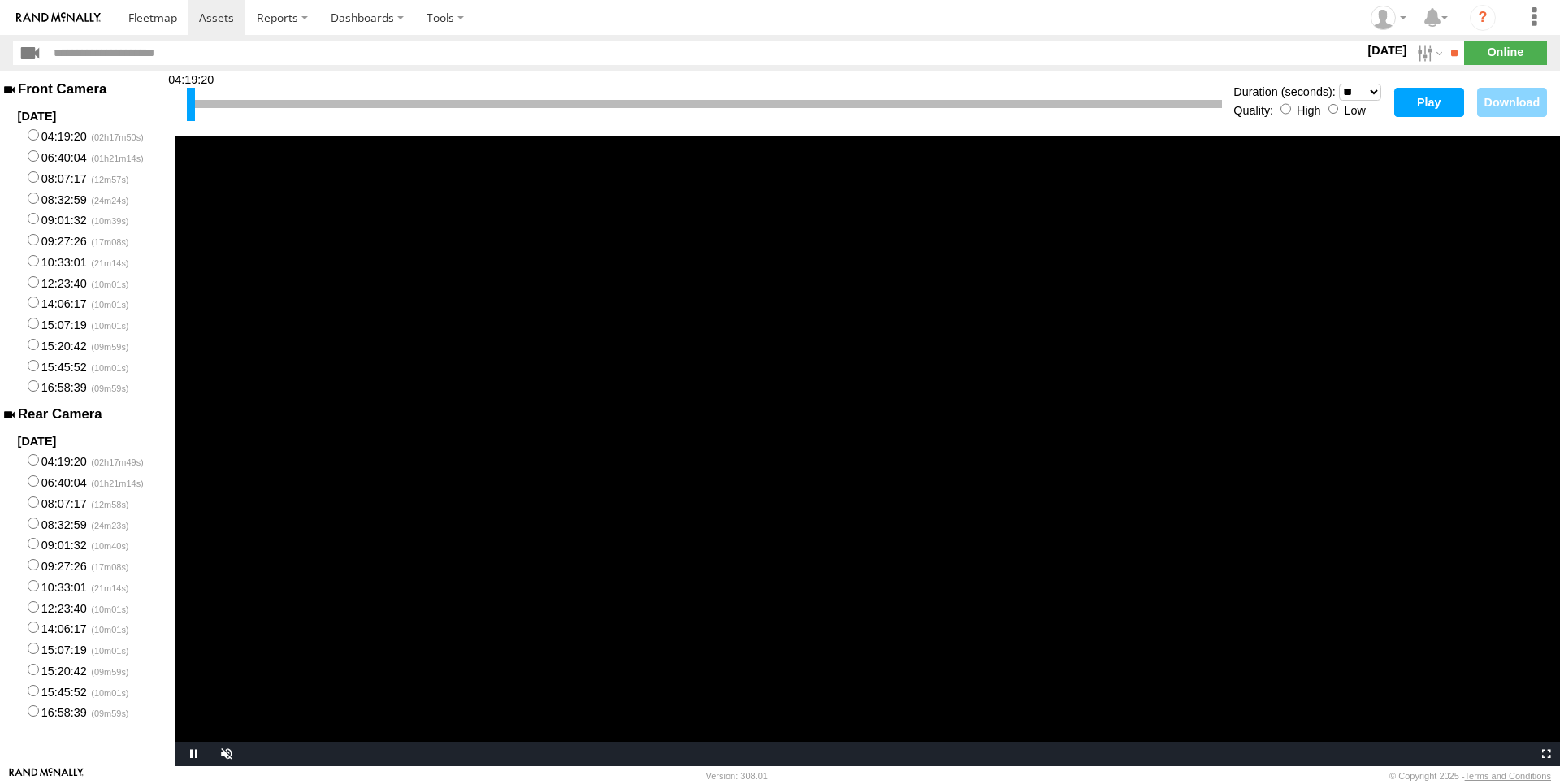
click at [1412, 104] on button "Play" at bounding box center [1429, 102] width 70 height 30
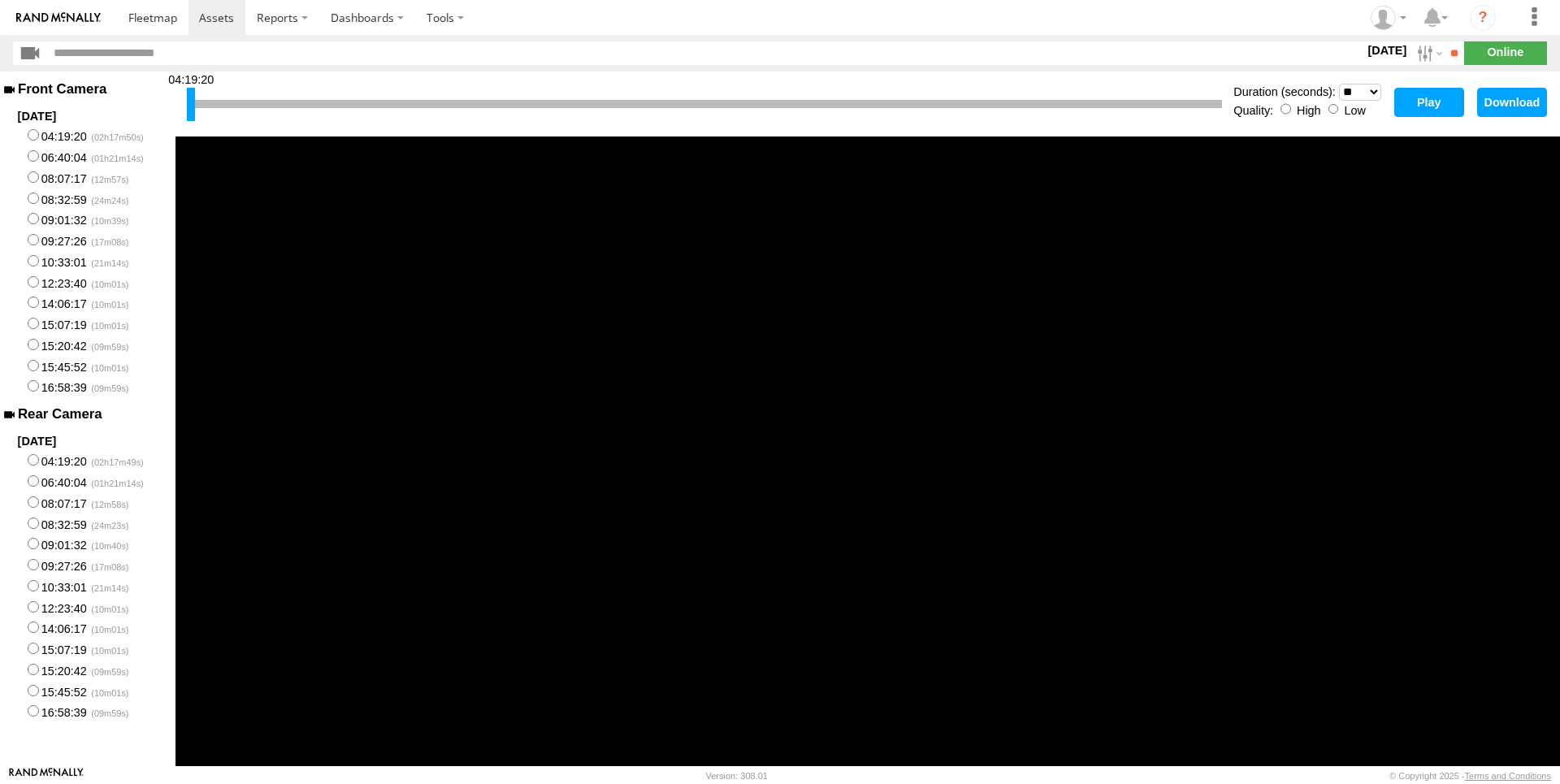
click at [1425, 100] on button "Play" at bounding box center [1429, 102] width 70 height 30
click at [1429, 110] on button "Play" at bounding box center [1429, 102] width 70 height 30
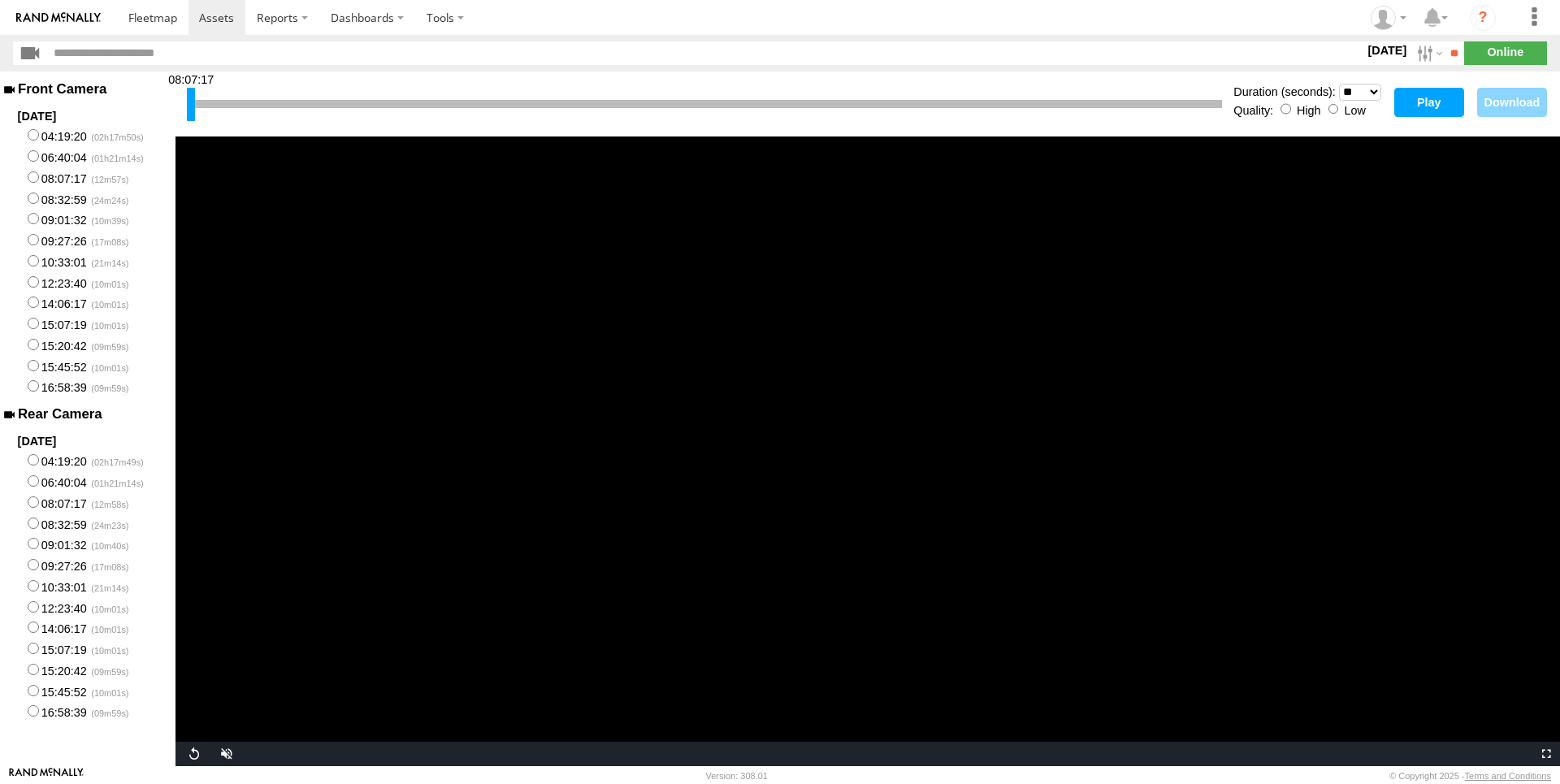
click at [1413, 105] on button "Play" at bounding box center [1429, 102] width 70 height 30
click at [1447, 101] on button "Play" at bounding box center [1429, 102] width 70 height 30
click at [1427, 107] on button "Play" at bounding box center [1429, 102] width 70 height 30
click at [1204, 107] on div at bounding box center [704, 104] width 1035 height 8
click at [1211, 104] on div at bounding box center [704, 104] width 1035 height 8
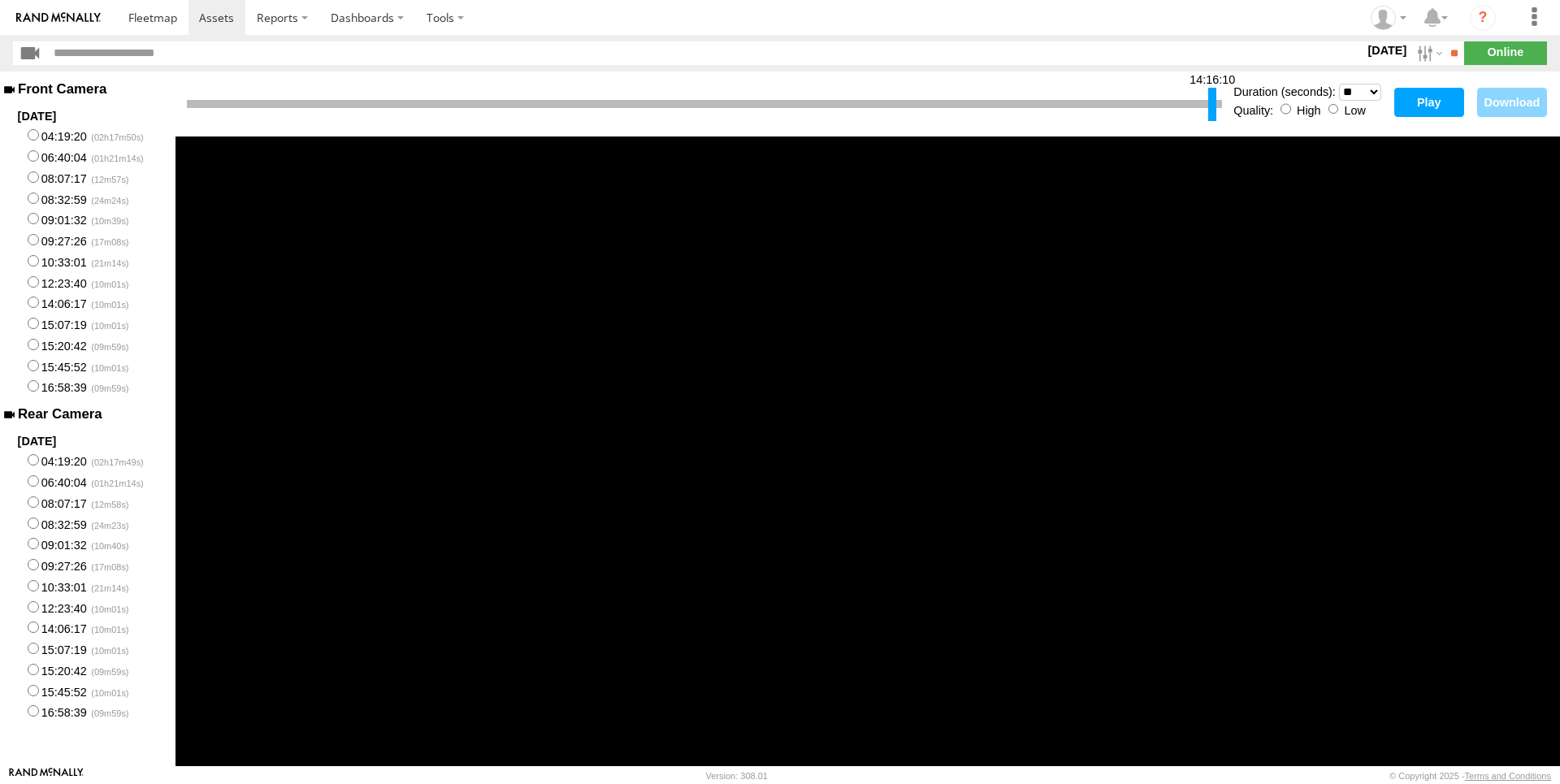
drag, startPoint x: 191, startPoint y: 106, endPoint x: 1213, endPoint y: 108, distance: 1022.0
click at [1213, 108] on div at bounding box center [1211, 104] width 8 height 33
click at [1430, 105] on button "Play" at bounding box center [1429, 102] width 70 height 30
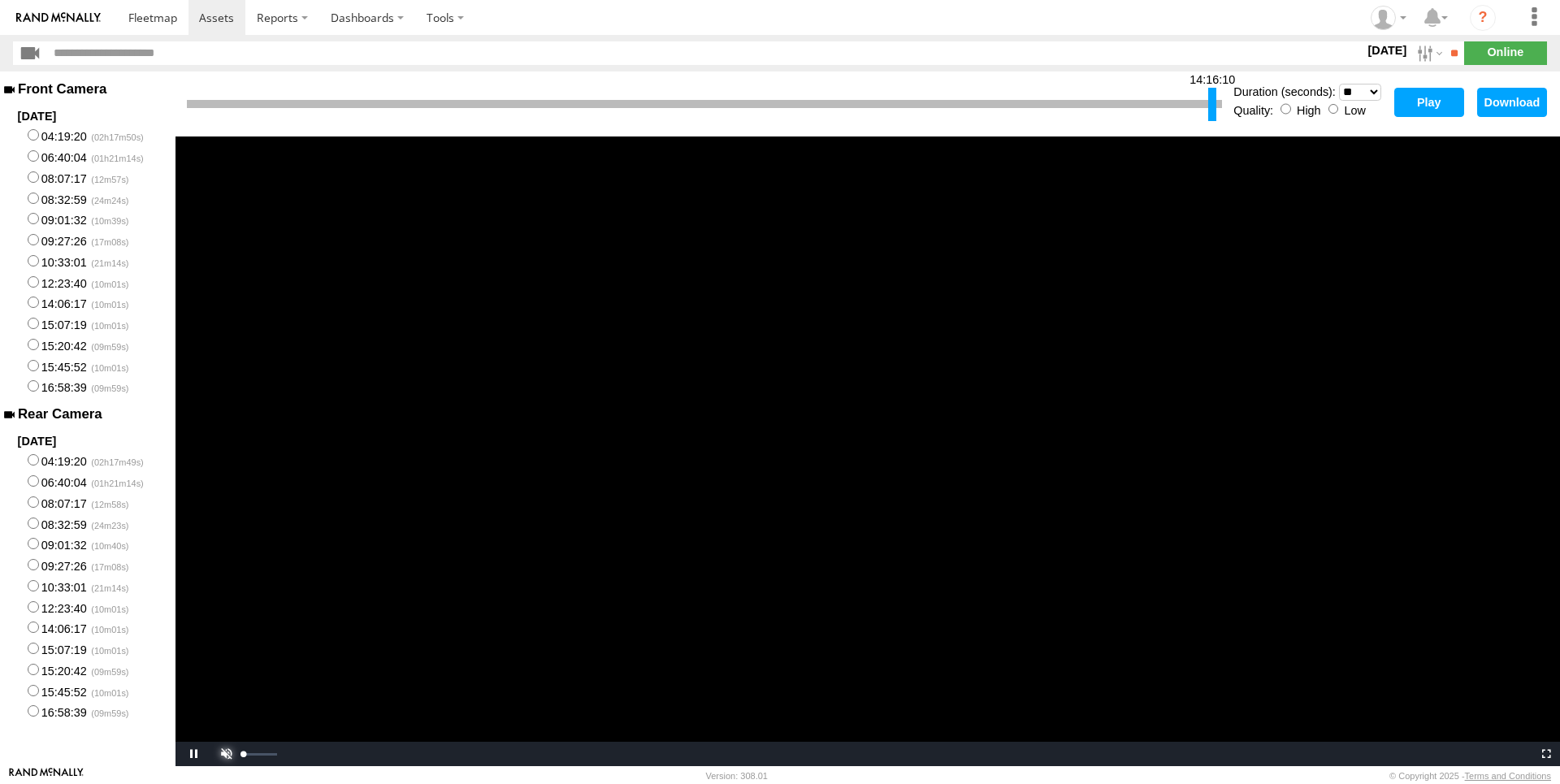
click at [234, 754] on span "Video Player" at bounding box center [224, 754] width 32 height 0
click at [1412, 103] on button "Play" at bounding box center [1429, 102] width 70 height 30
click at [768, 112] on div "14:16:10" at bounding box center [704, 105] width 1035 height 41
click at [780, 101] on div at bounding box center [704, 104] width 1035 height 8
click at [777, 104] on div at bounding box center [704, 104] width 1035 height 8
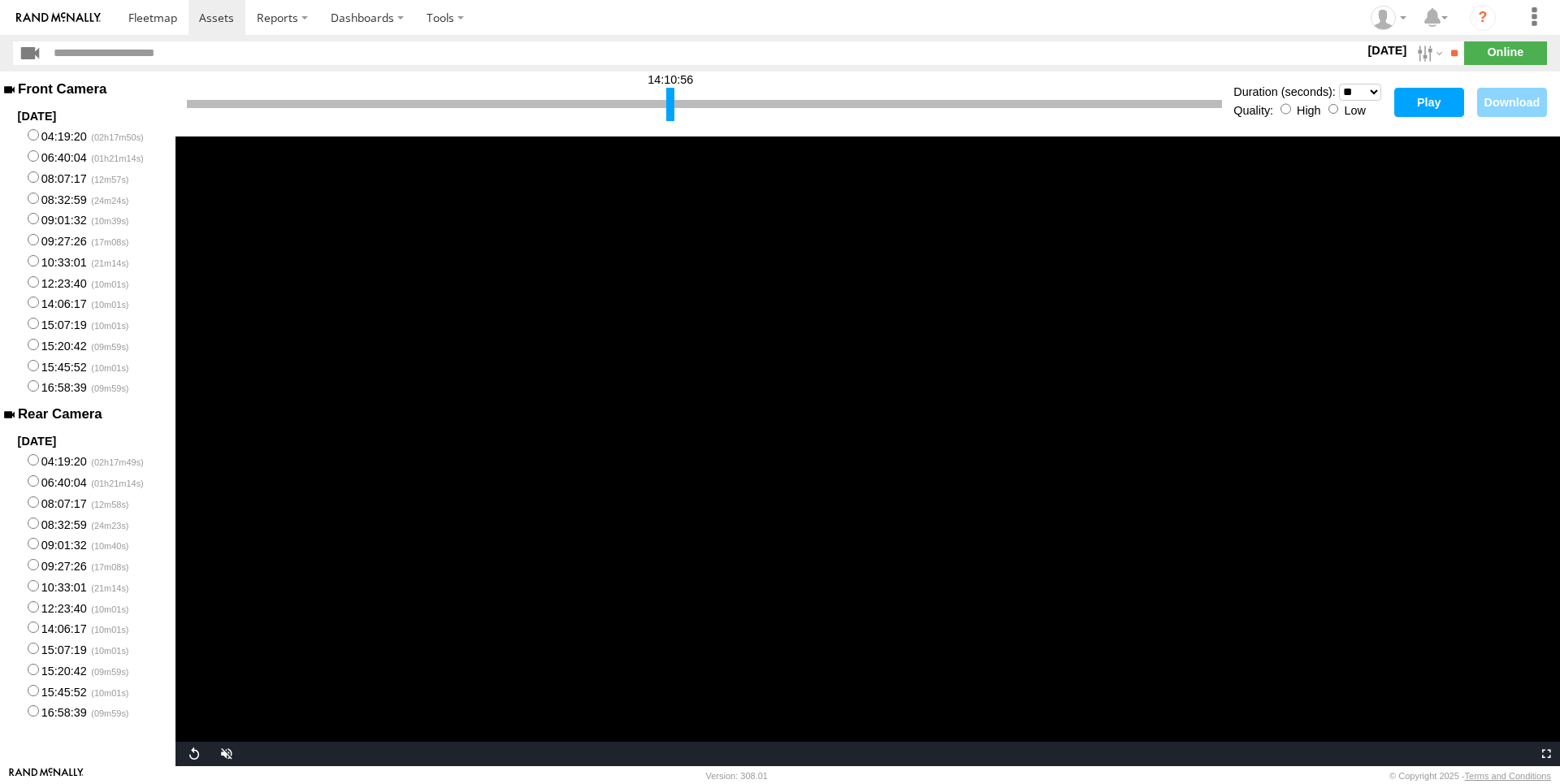
drag, startPoint x: 1212, startPoint y: 108, endPoint x: 670, endPoint y: 95, distance: 542.2
click at [670, 95] on div at bounding box center [670, 104] width 8 height 33
click at [1429, 108] on button "Play" at bounding box center [1429, 102] width 70 height 30
click at [223, 754] on span "Video Player" at bounding box center [224, 754] width 32 height 0
click at [1437, 103] on button "Play" at bounding box center [1429, 102] width 70 height 30
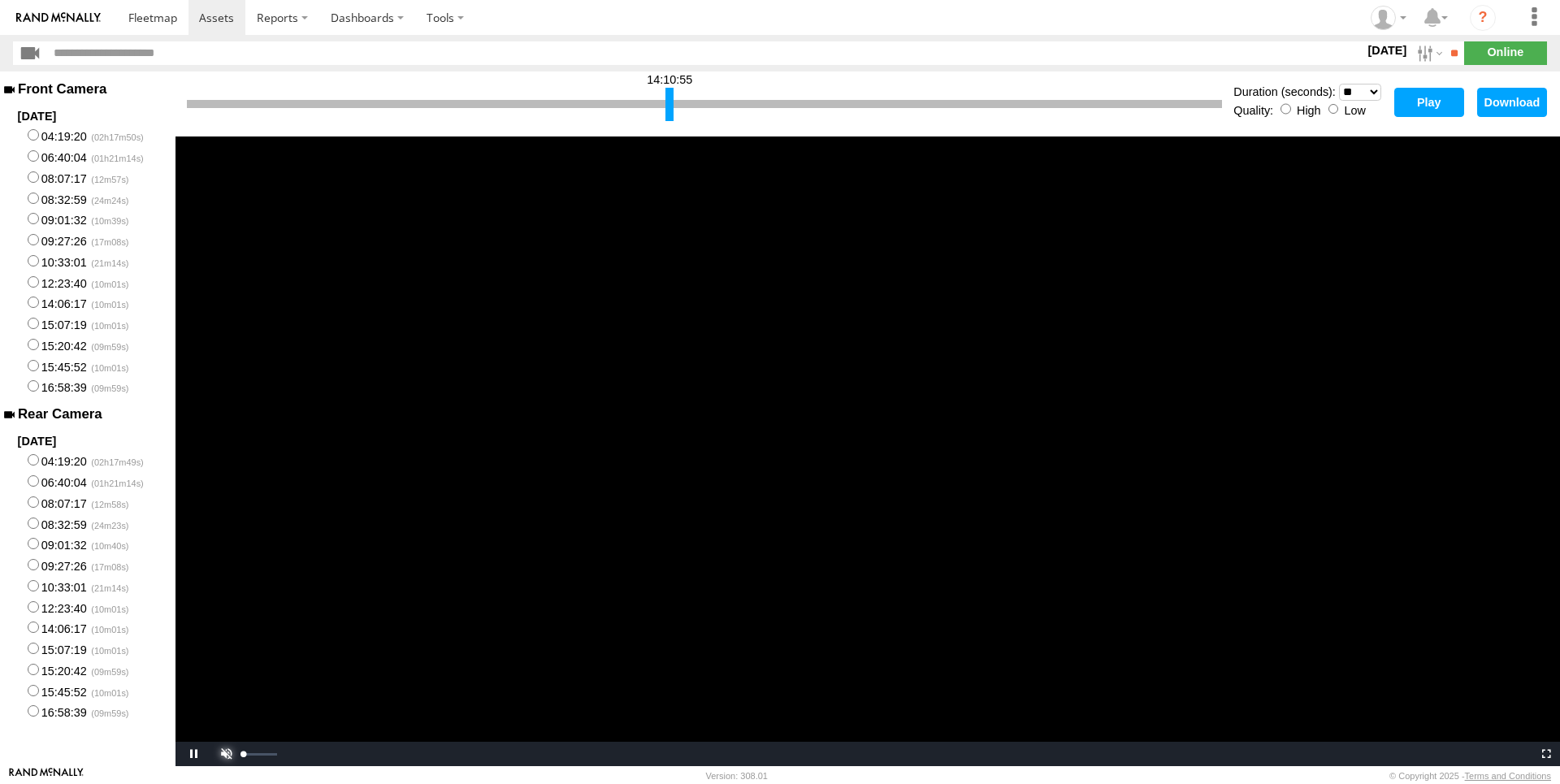
click at [226, 754] on span "Video Player" at bounding box center [224, 754] width 32 height 0
click at [1404, 100] on button "Play" at bounding box center [1429, 102] width 70 height 30
click at [222, 754] on span "Video Player" at bounding box center [224, 754] width 32 height 0
drag, startPoint x: 189, startPoint y: 105, endPoint x: 148, endPoint y: 107, distance: 41.0
click at [191, 90] on div at bounding box center [190, 104] width 8 height 33
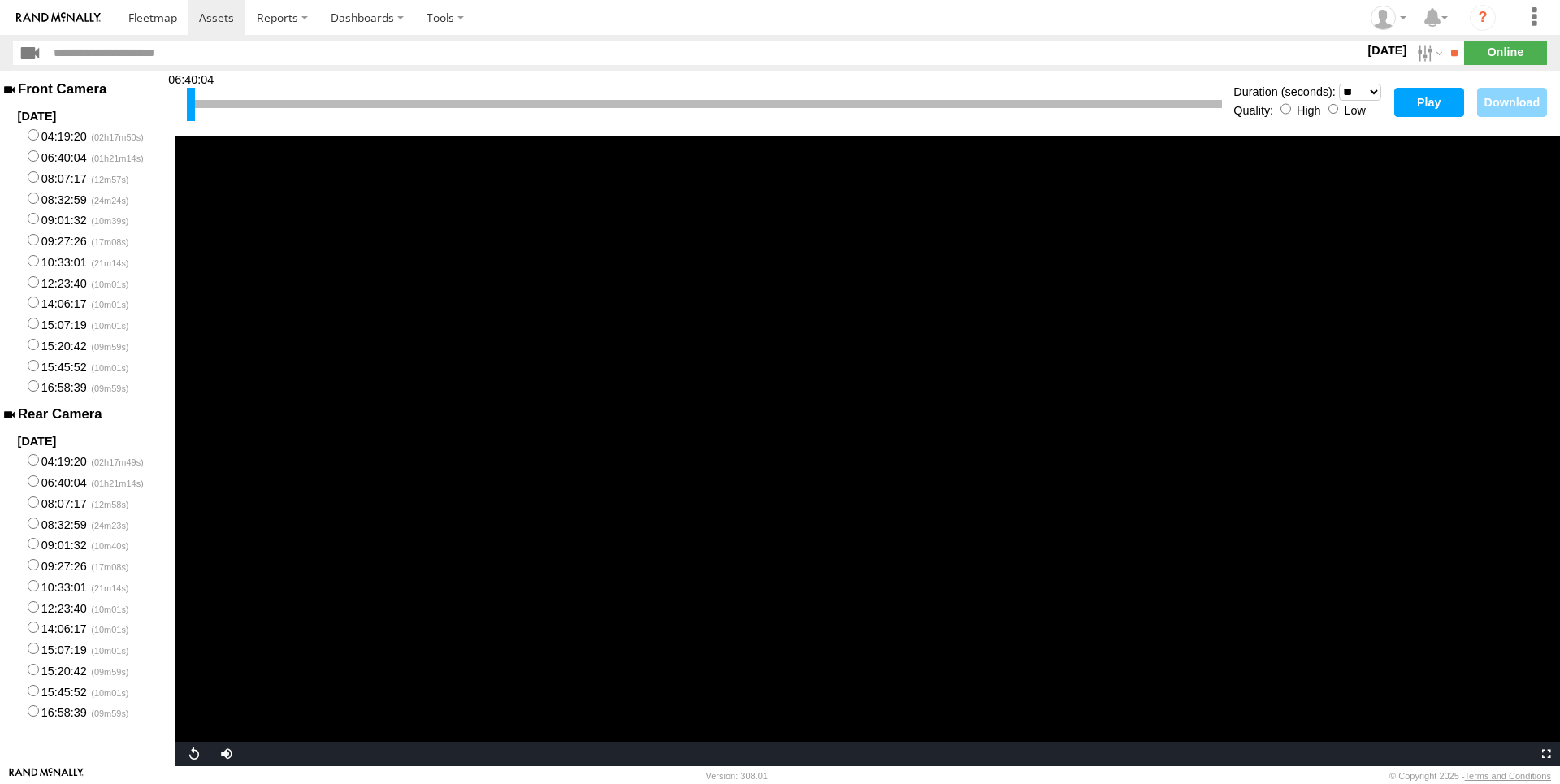
click at [1413, 103] on button "Play" at bounding box center [1429, 102] width 70 height 30
click at [1431, 99] on button "Play" at bounding box center [1429, 102] width 70 height 30
click at [73, 136] on label "04:19:20" at bounding box center [88, 136] width 175 height 21
click at [1440, 107] on button "Play" at bounding box center [1429, 102] width 70 height 30
click at [1421, 95] on button "Play" at bounding box center [1429, 102] width 70 height 30
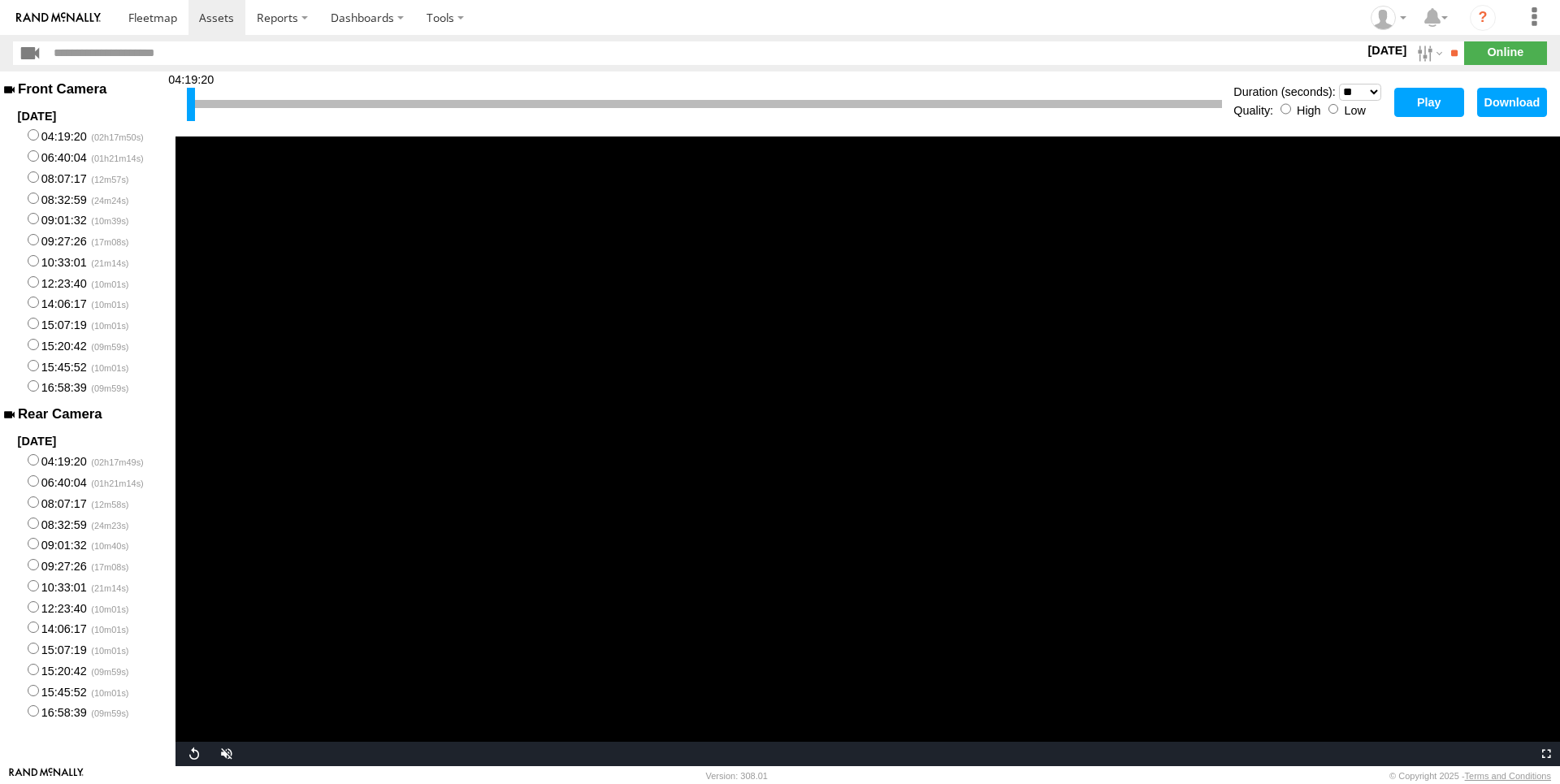
click at [1339, 84] on select "* ** ** ** ** ** ** *** *** *** ***" at bounding box center [1360, 92] width 42 height 17
click option "**" at bounding box center [0, 0] width 0 height 0
click at [1338, 109] on div "Quality: High Low" at bounding box center [1310, 109] width 152 height 16
click at [1412, 100] on button "Play" at bounding box center [1429, 102] width 70 height 30
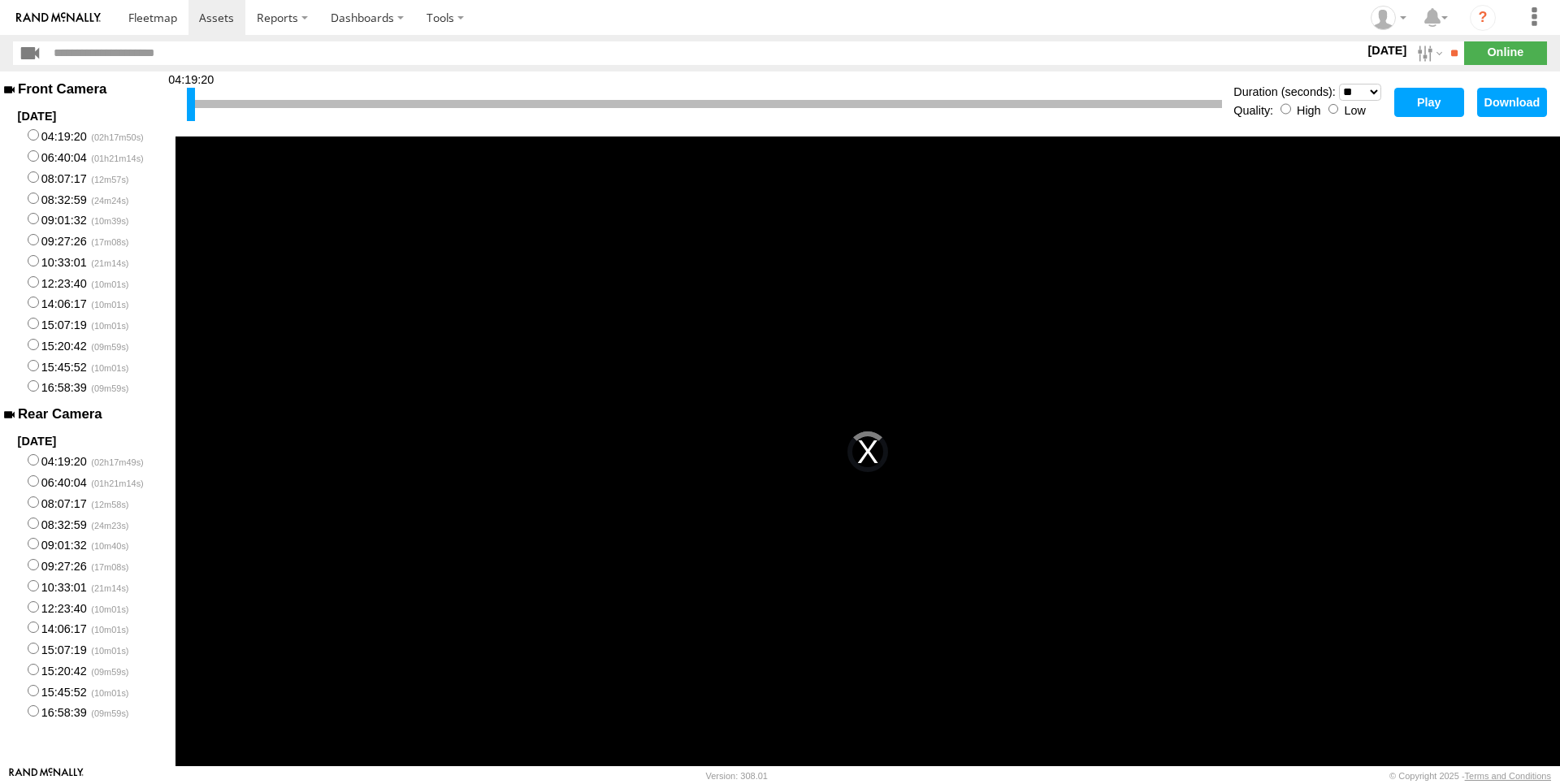
click at [1429, 103] on button "Play" at bounding box center [1429, 102] width 70 height 30
click at [1424, 102] on button "Play" at bounding box center [1429, 102] width 70 height 30
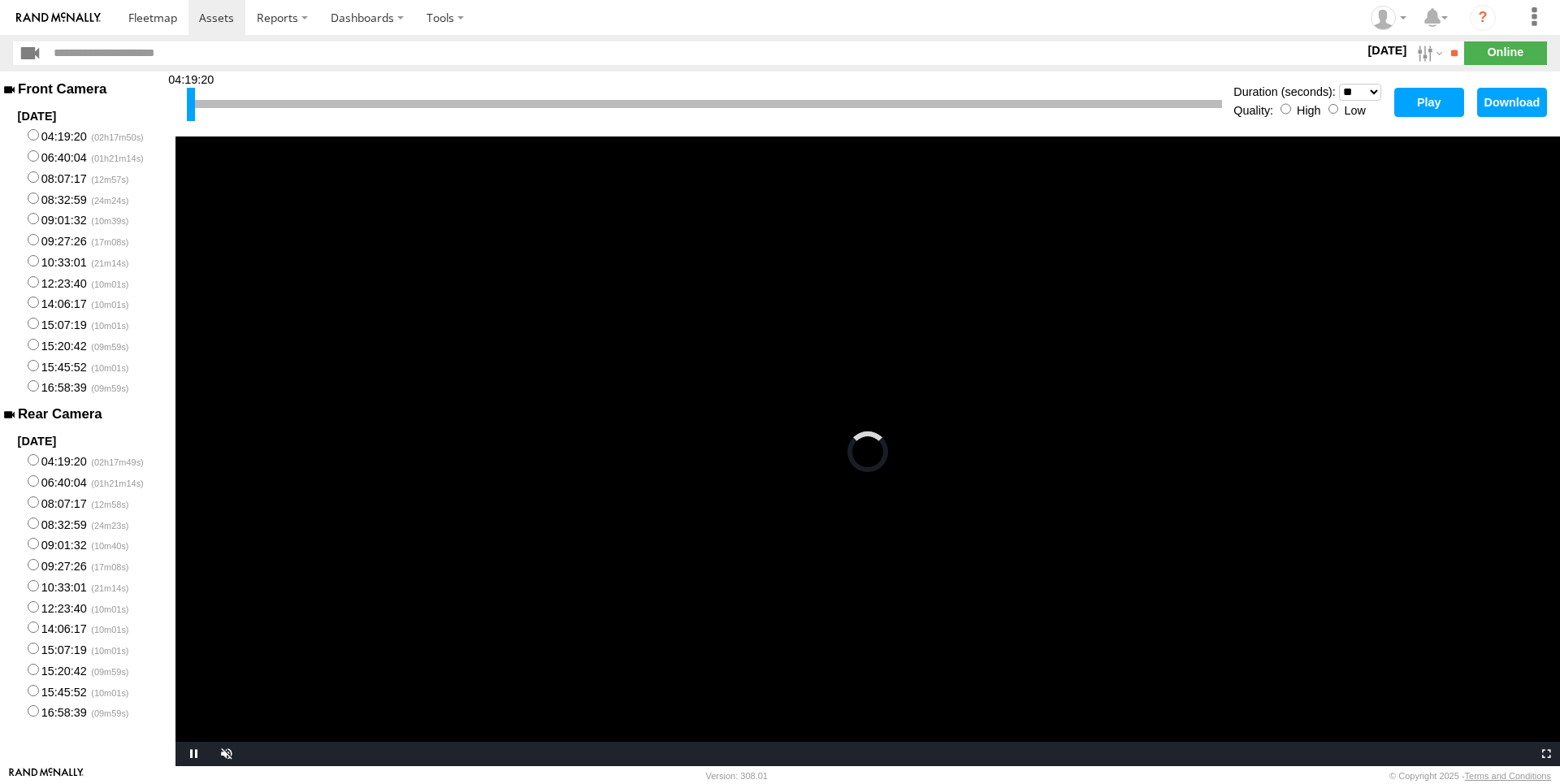
click at [1339, 84] on select "* ** ** ** ** ** ** *** *** *** ***" at bounding box center [1360, 92] width 42 height 17
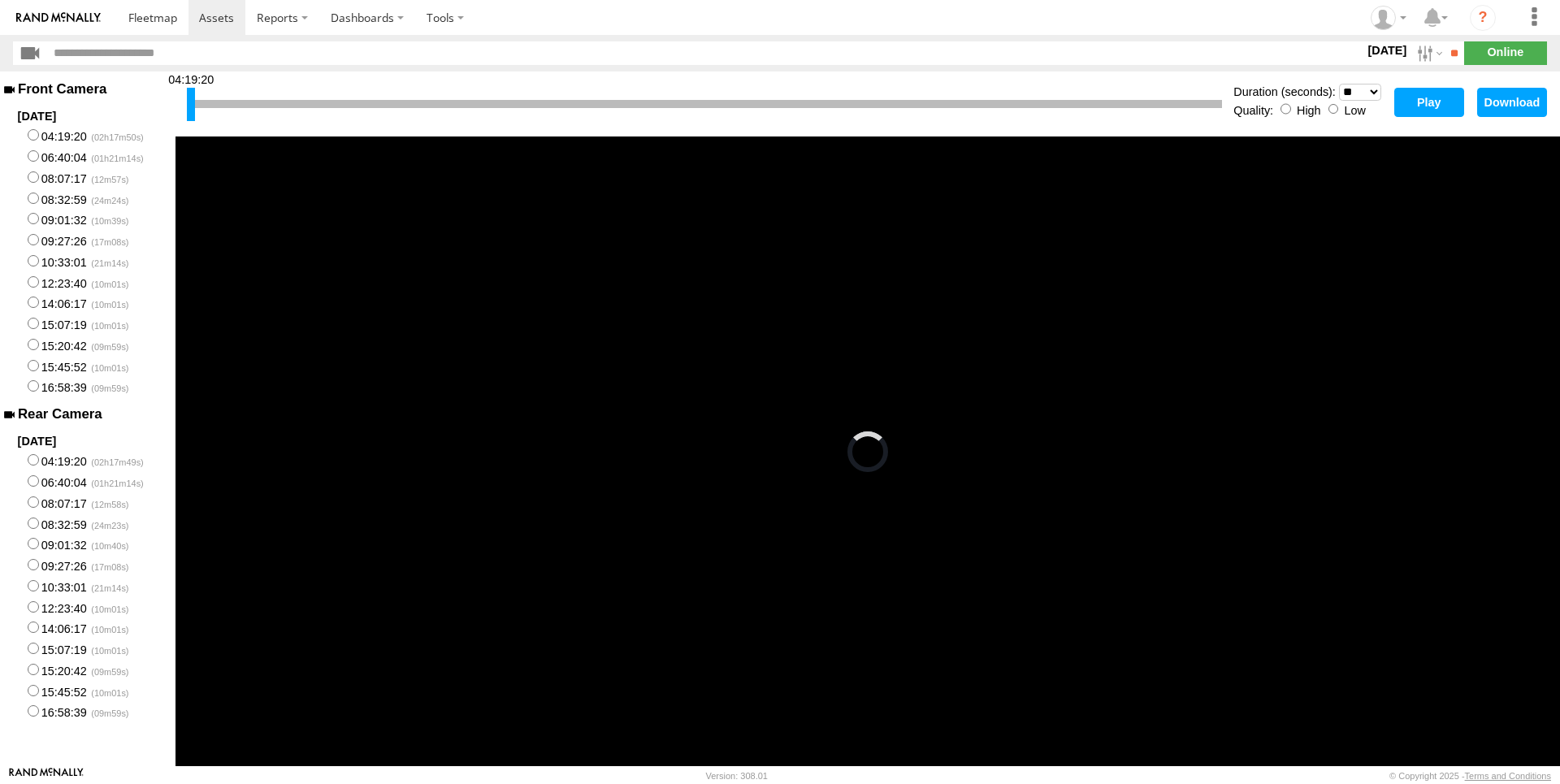
select select "**"
click option "**" at bounding box center [0, 0] width 0 height 0
click at [1421, 103] on button "Play" at bounding box center [1429, 102] width 70 height 30
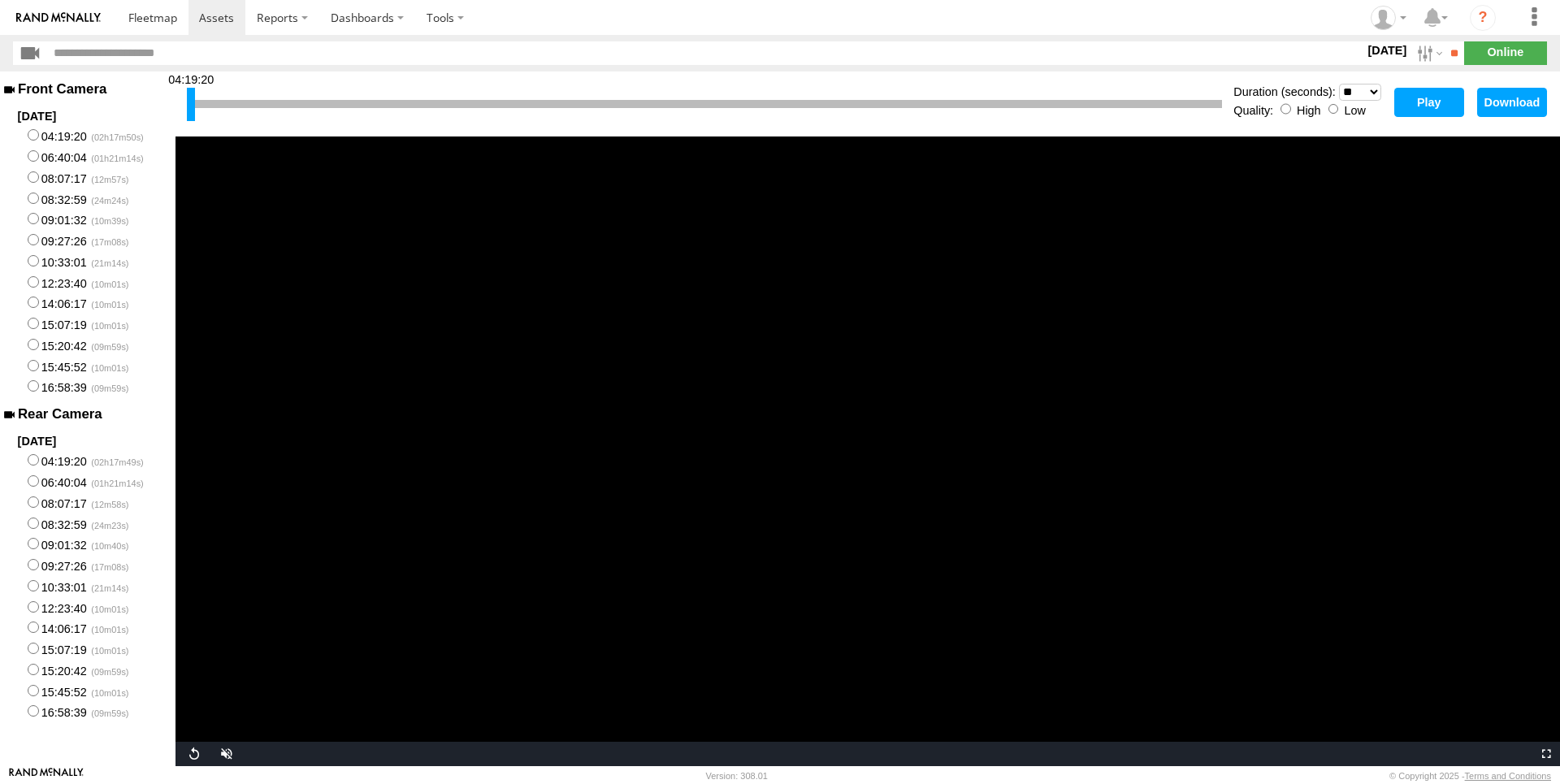
click at [1427, 99] on button "Play" at bounding box center [1429, 102] width 70 height 30
click at [226, 754] on span "Video Player" at bounding box center [224, 754] width 32 height 0
click at [268, 105] on div at bounding box center [704, 104] width 1035 height 8
click at [268, 102] on div at bounding box center [704, 104] width 1035 height 8
click at [187, 101] on div "04:19:20 Duration (seconds): * ** ** ** ** ** ** *** *** *** *** Quality: High …" at bounding box center [867, 104] width 1385 height 65
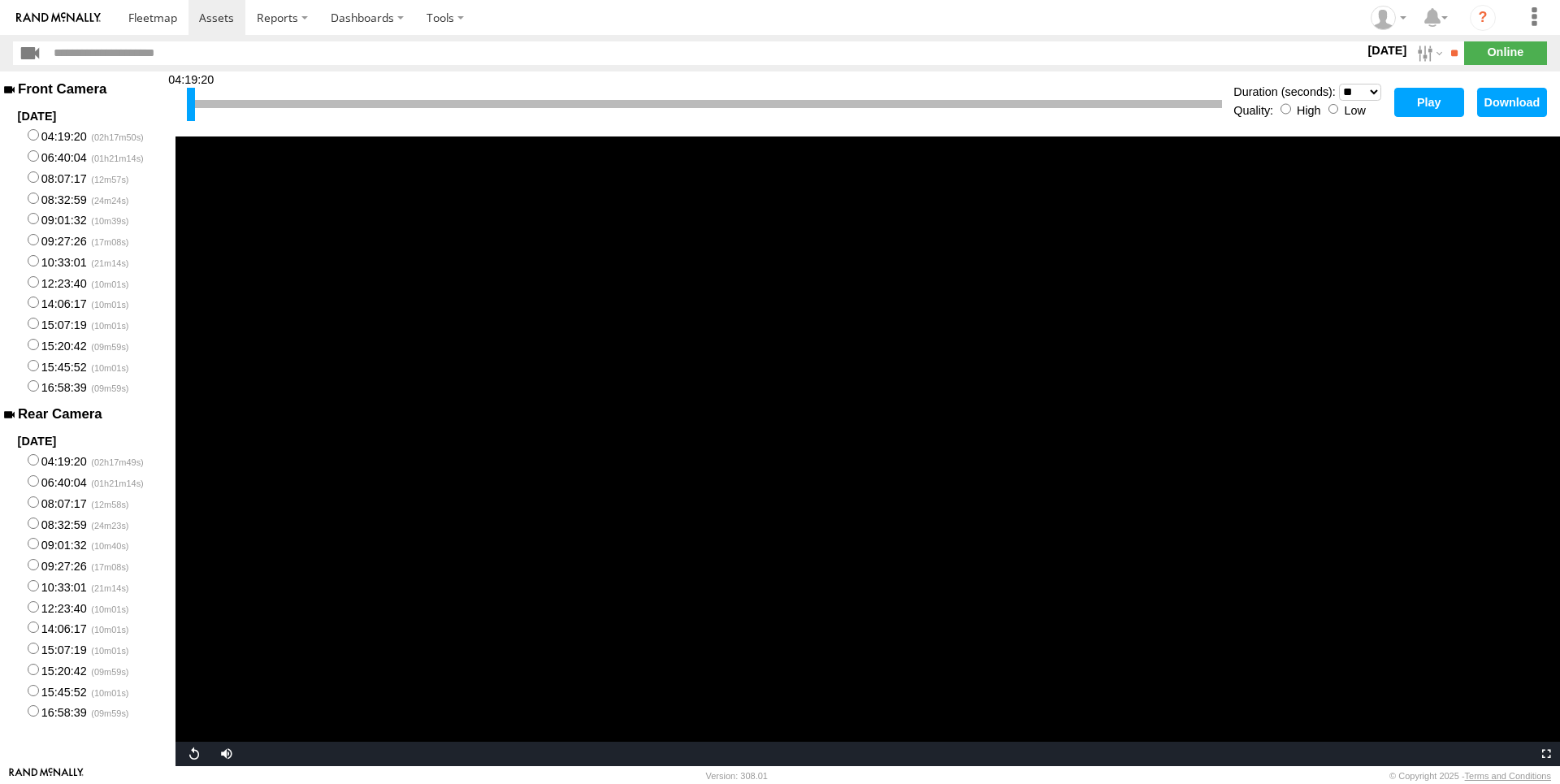
click at [193, 100] on div at bounding box center [190, 104] width 8 height 33
drag, startPoint x: 191, startPoint y: 101, endPoint x: 310, endPoint y: 101, distance: 119.0
click at [310, 101] on div at bounding box center [308, 104] width 8 height 33
click at [1416, 105] on button "Play" at bounding box center [1429, 102] width 70 height 30
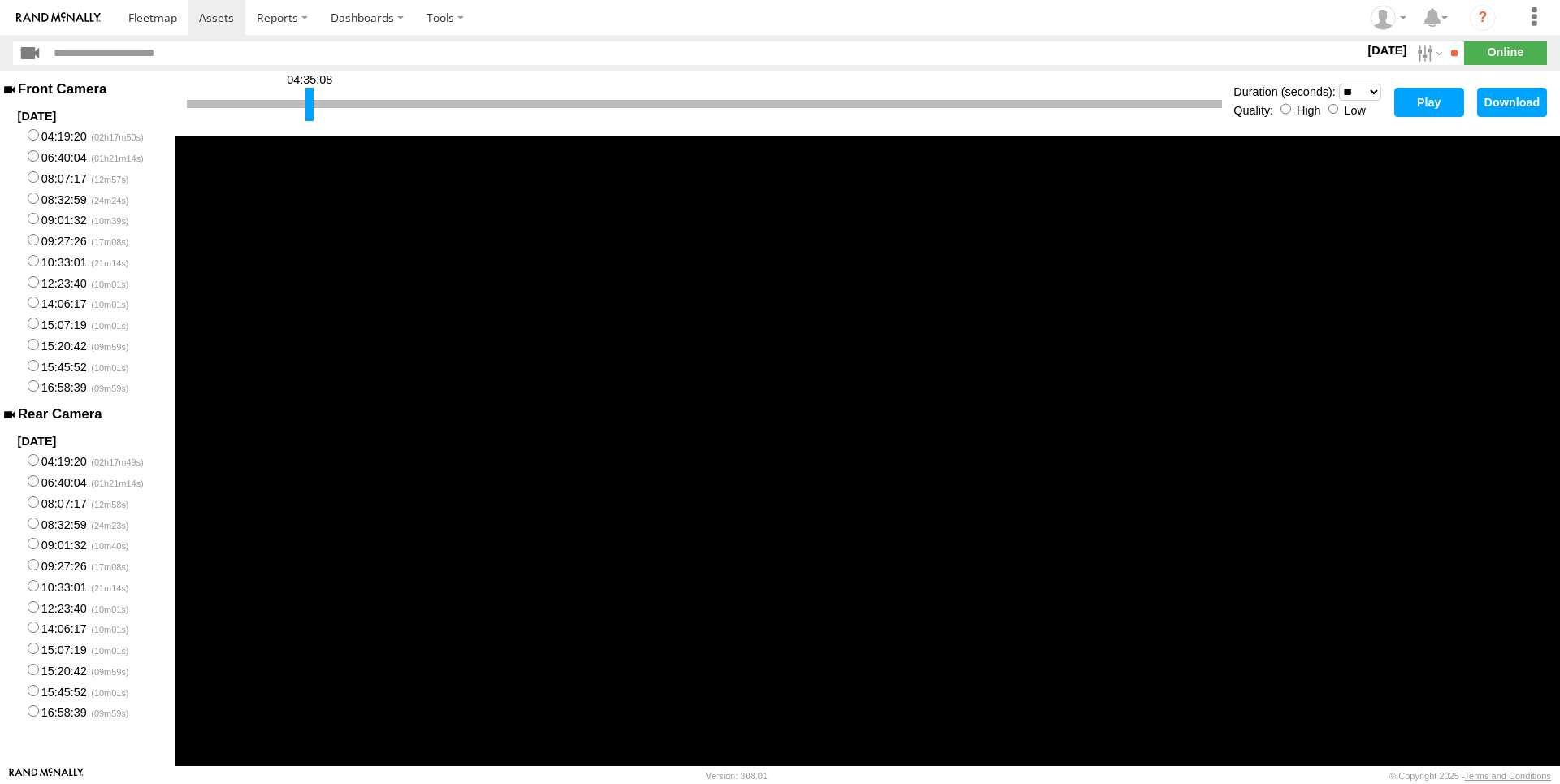
click at [1416, 105] on button "Play" at bounding box center [1429, 102] width 70 height 30
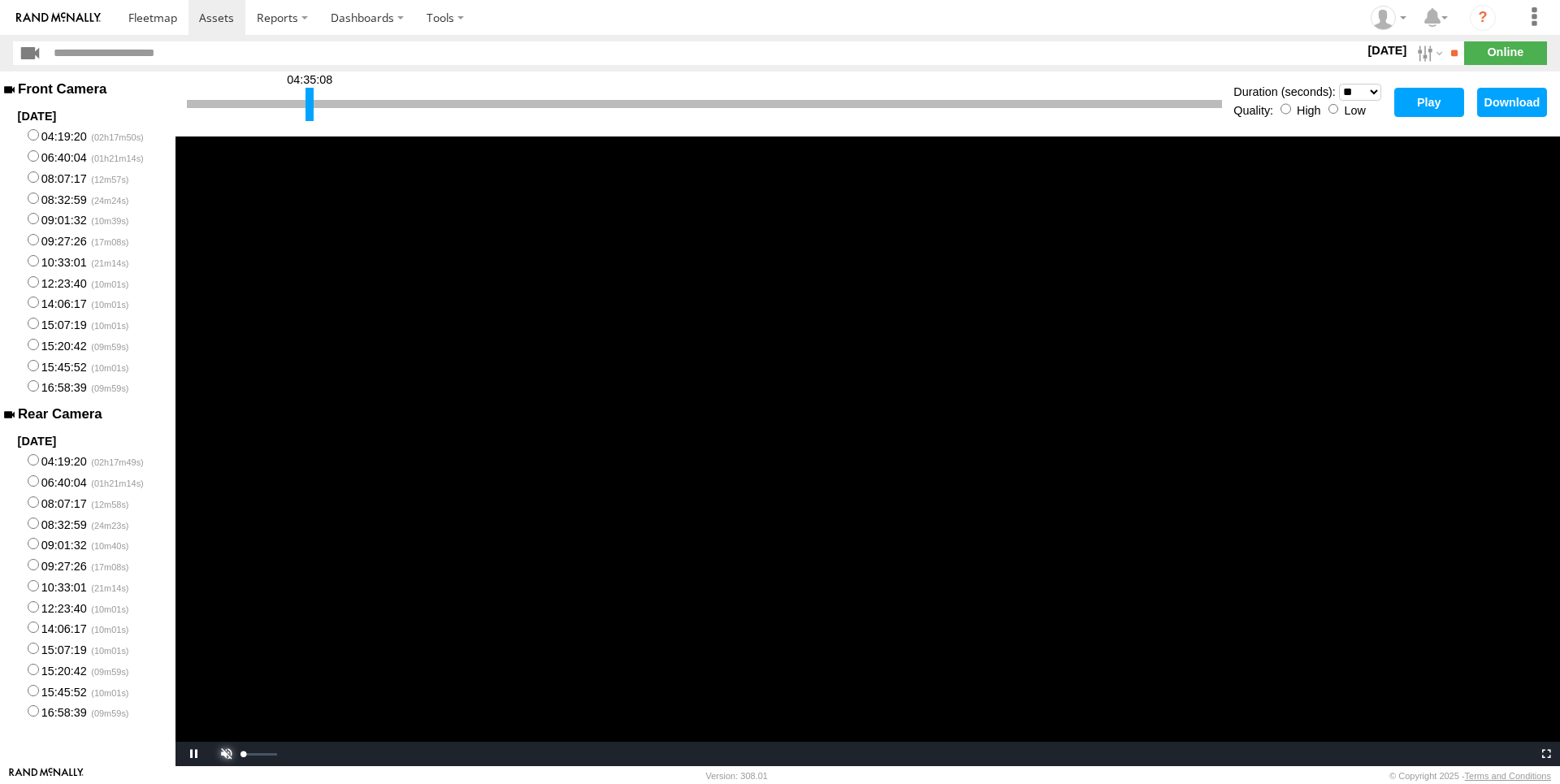
click at [229, 754] on span "Video Player" at bounding box center [224, 754] width 32 height 0
drag, startPoint x: 450, startPoint y: 97, endPoint x: 440, endPoint y: 102, distance: 11.2
click at [445, 99] on div "04:35:08" at bounding box center [704, 105] width 1035 height 41
click at [430, 105] on div at bounding box center [704, 104] width 1035 height 8
drag, startPoint x: 309, startPoint y: 110, endPoint x: 439, endPoint y: 112, distance: 130.0
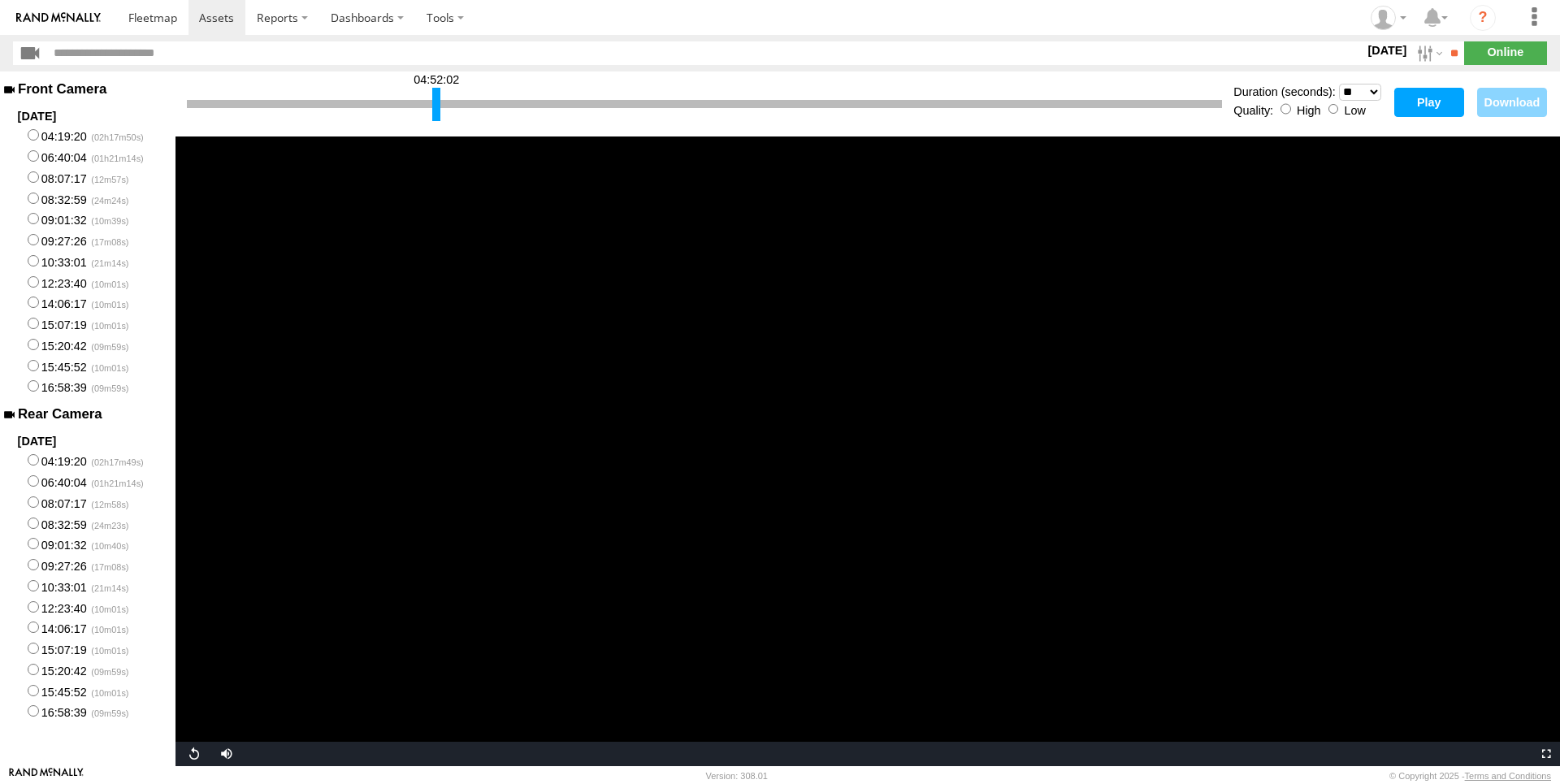
click at [439, 112] on div at bounding box center [435, 104] width 8 height 33
click at [1426, 99] on button "Play" at bounding box center [1429, 102] width 70 height 30
click at [227, 754] on span "Video Player" at bounding box center [224, 754] width 32 height 0
